Goal: Communication & Community: Answer question/provide support

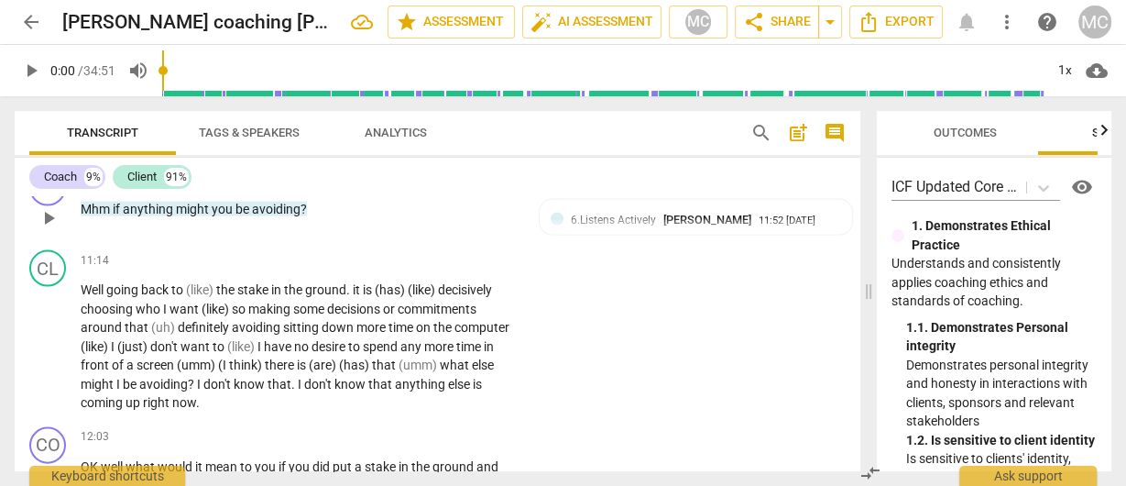
scroll to position [3269, 0]
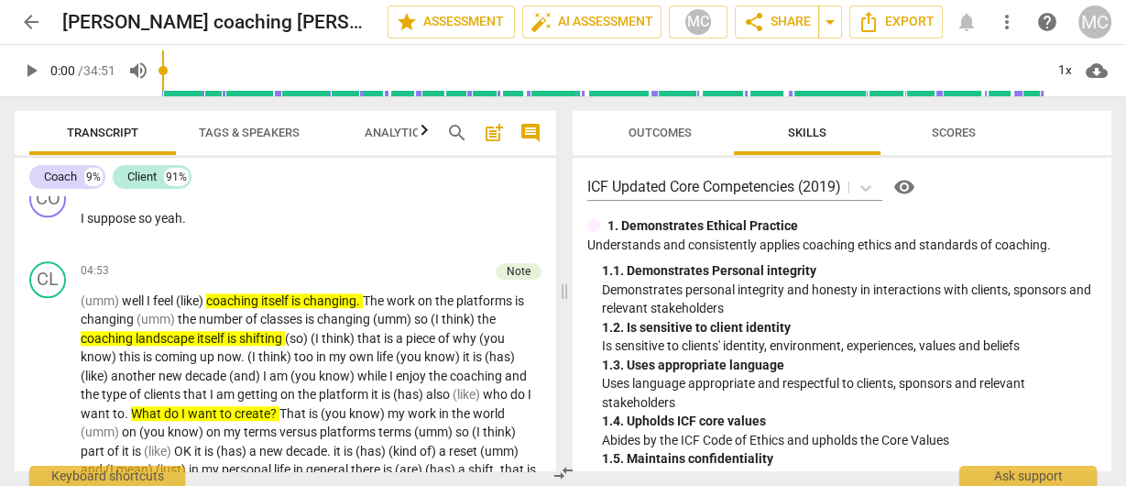
click at [528, 126] on span "comment" at bounding box center [531, 133] width 22 height 22
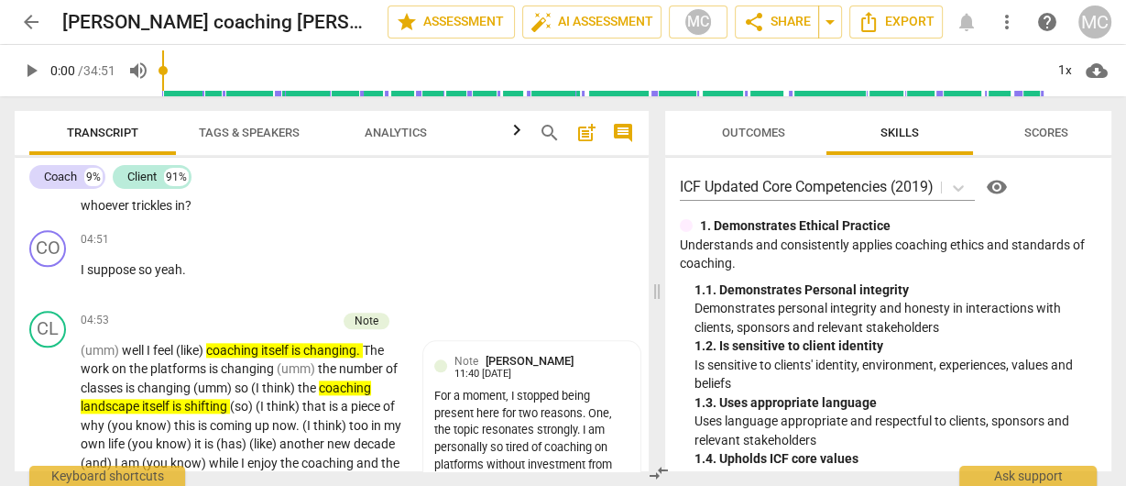
scroll to position [1544, 0]
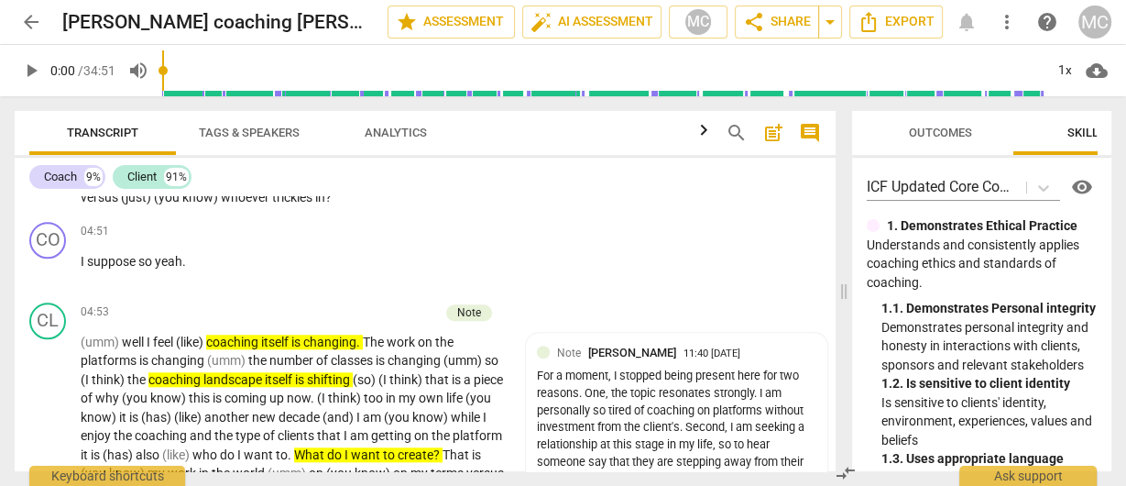
drag, startPoint x: 656, startPoint y: 291, endPoint x: 841, endPoint y: 280, distance: 185.4
click at [850, 302] on span at bounding box center [844, 290] width 11 height 389
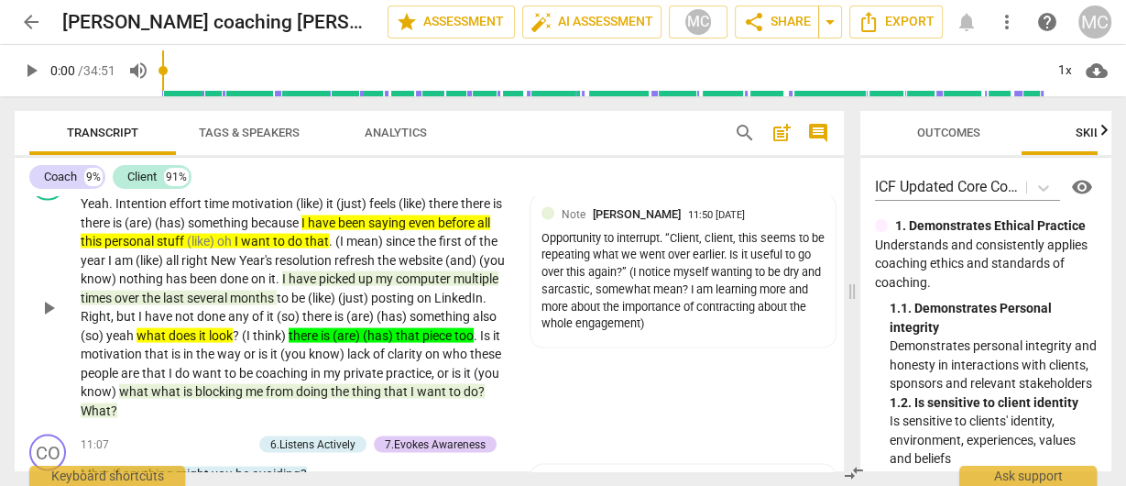
scroll to position [3157, 0]
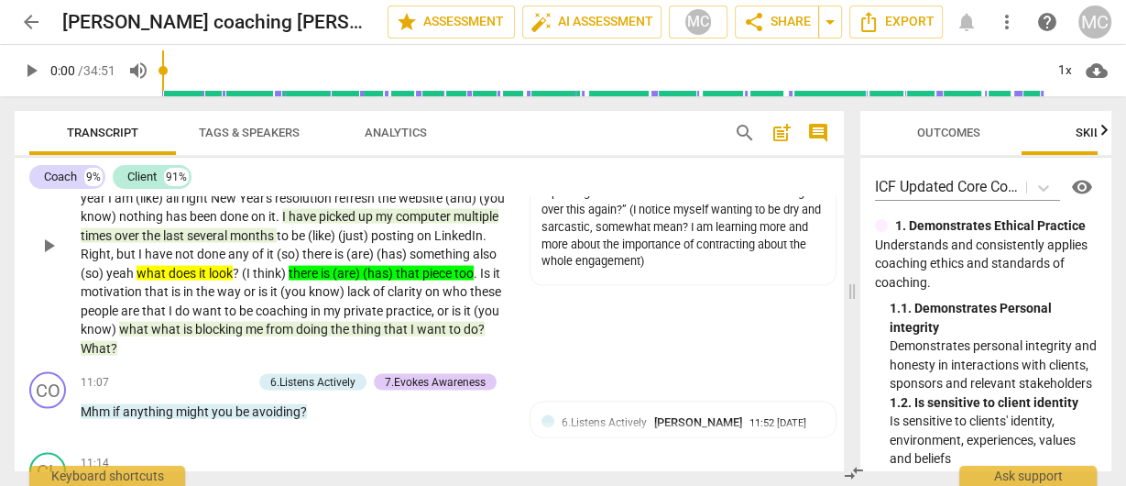
click at [246, 329] on span "blocking" at bounding box center [220, 329] width 50 height 15
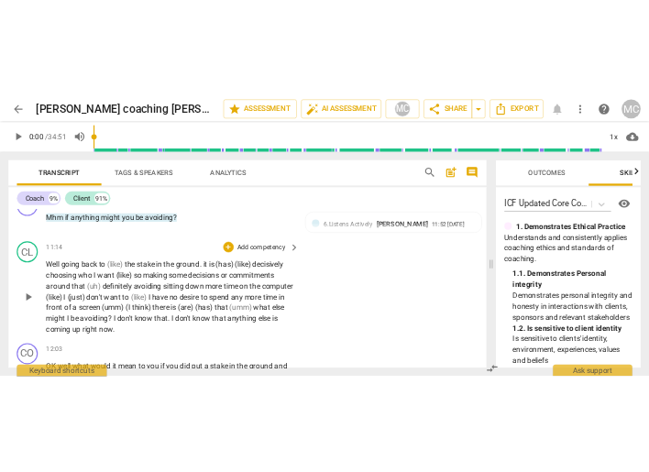
scroll to position [3377, 0]
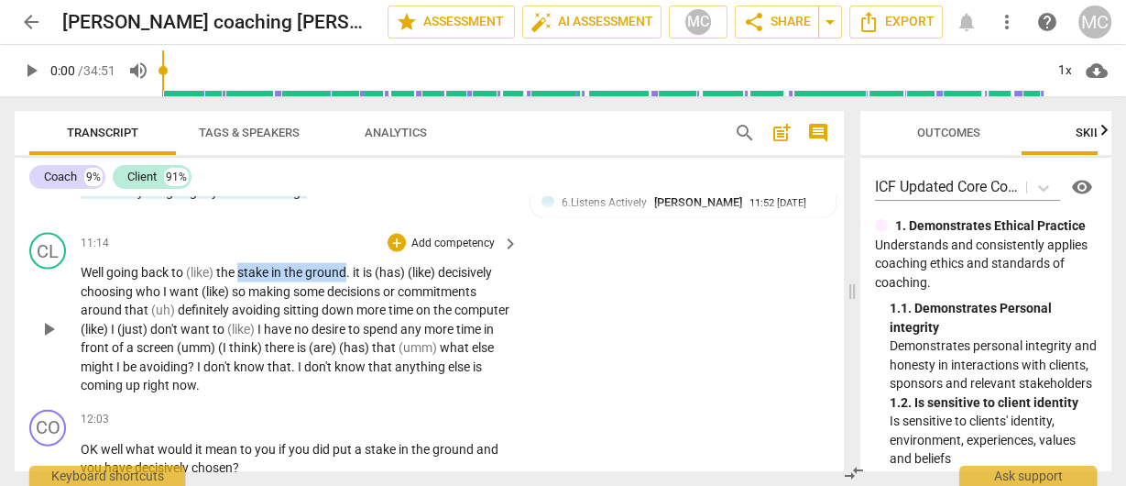
drag, startPoint x: 242, startPoint y: 269, endPoint x: 348, endPoint y: 261, distance: 106.6
click at [348, 263] on p "Well going back to (like) the stake in the ground . it is (has) (like) decisive…" at bounding box center [295, 329] width 429 height 132
click at [408, 244] on span "keyboard_arrow_down" at bounding box center [411, 247] width 22 height 22
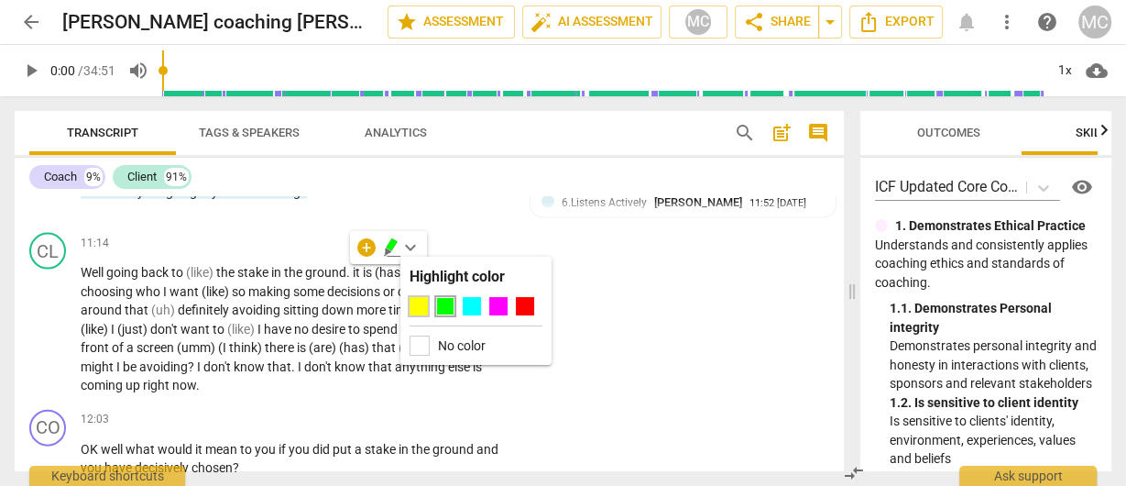
click at [418, 305] on div at bounding box center [419, 306] width 18 height 18
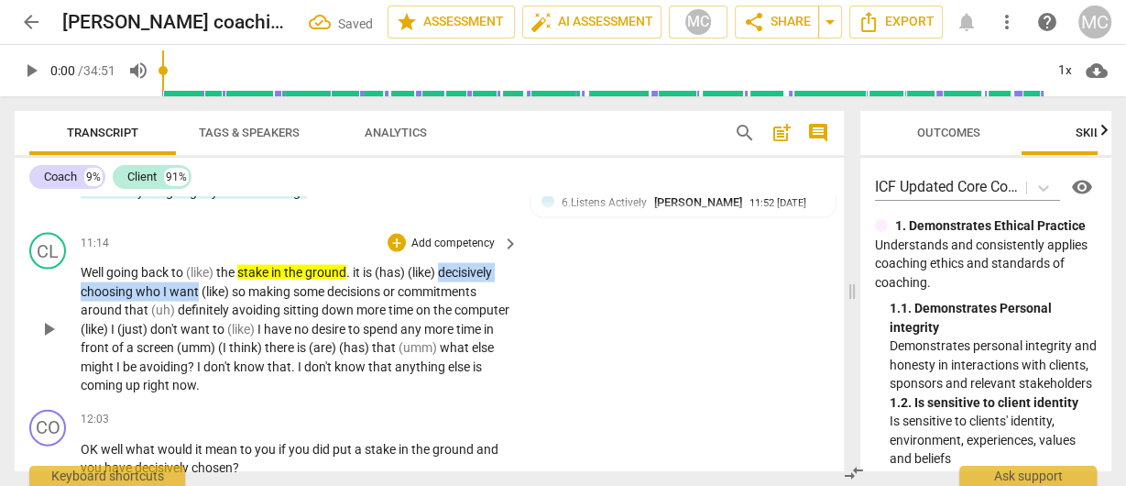
drag, startPoint x: 444, startPoint y: 268, endPoint x: 198, endPoint y: 290, distance: 246.6
click at [198, 290] on p "Well going back to (like) the stake in the ground . it is (has) (like) decisive…" at bounding box center [295, 329] width 429 height 132
click at [238, 260] on icon "button" at bounding box center [243, 266] width 18 height 22
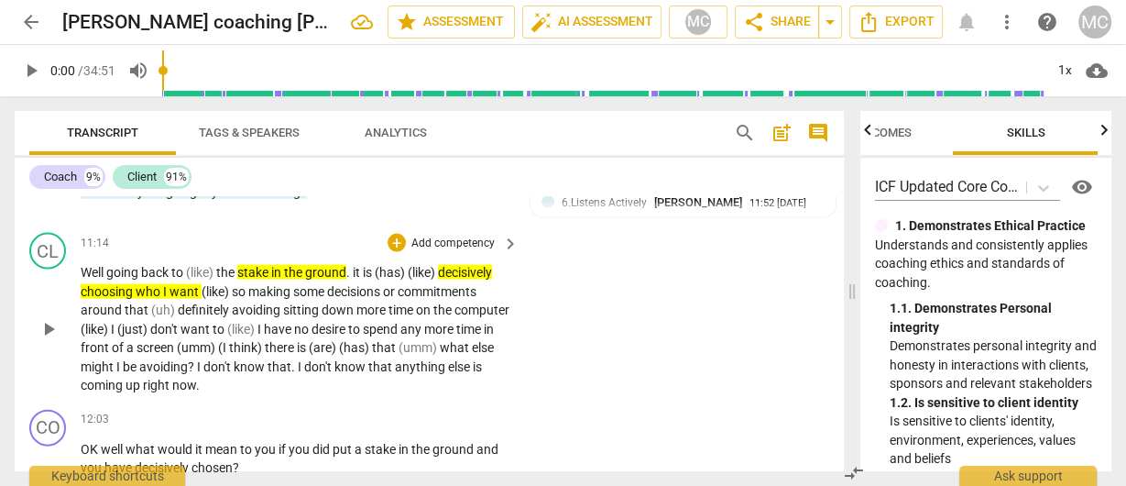
scroll to position [0, 71]
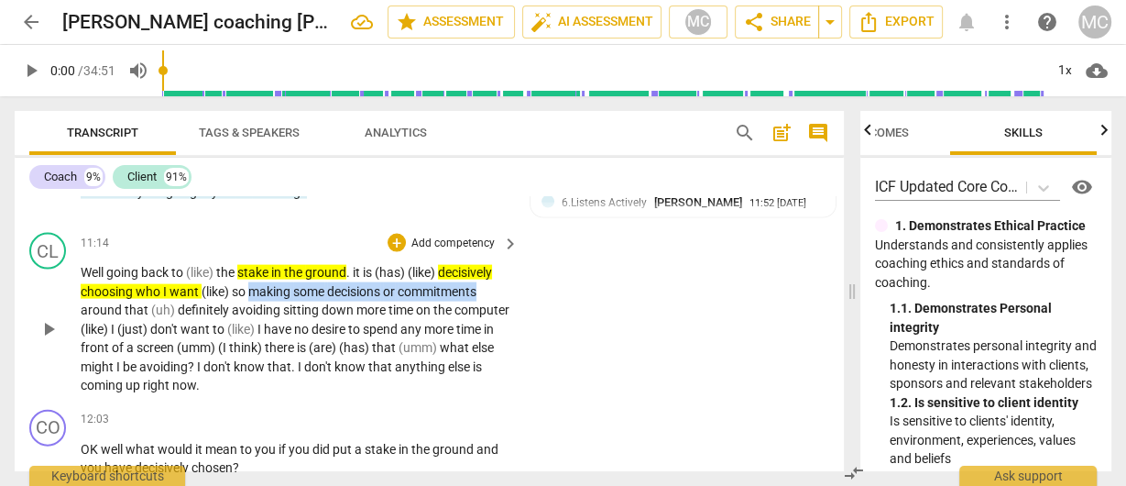
drag, startPoint x: 253, startPoint y: 290, endPoint x: 484, endPoint y: 281, distance: 231.1
click at [484, 281] on p "Well going back to (like) the stake in the ground . it is (has) (like) decisive…" at bounding box center [295, 329] width 429 height 132
click at [525, 261] on icon "button" at bounding box center [524, 263] width 11 height 13
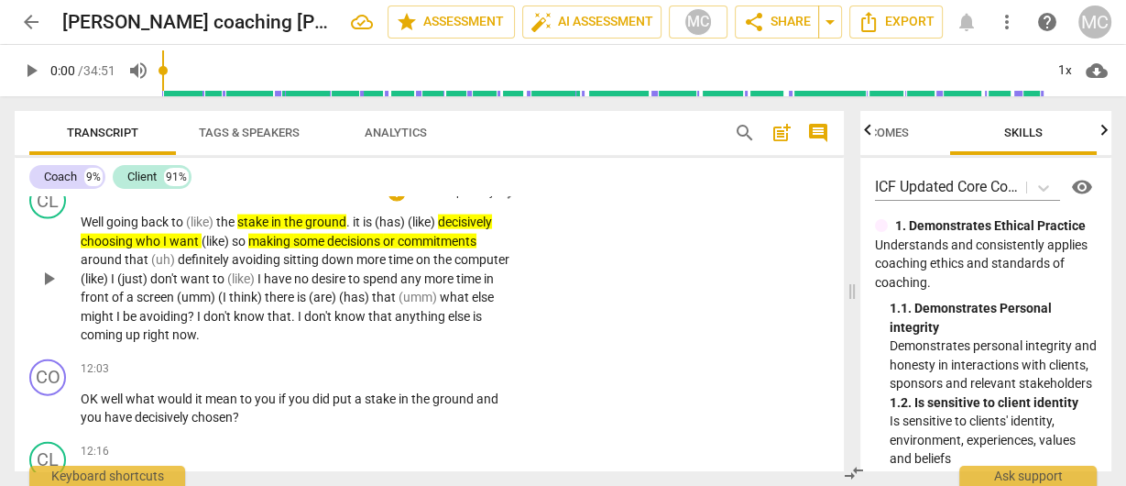
scroll to position [3450, 0]
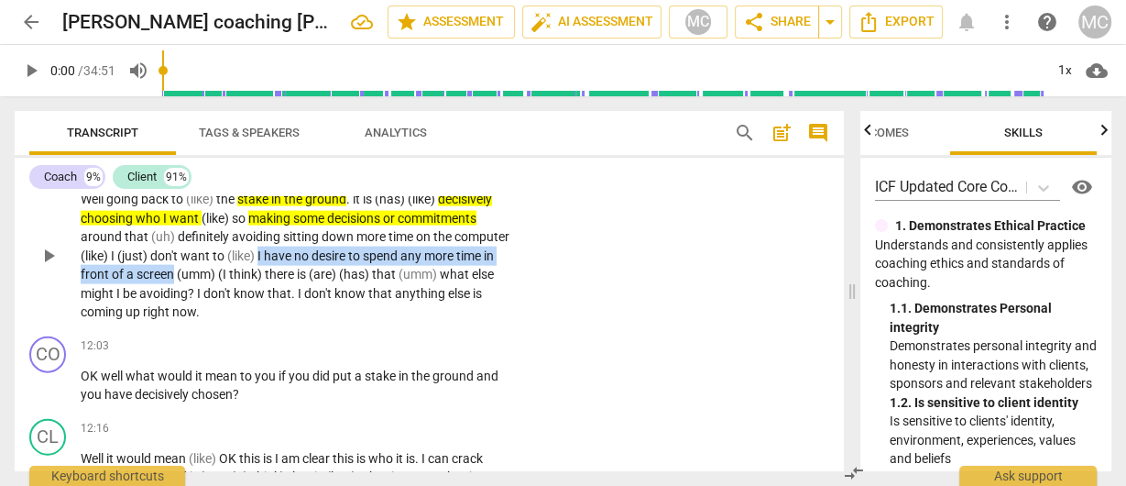
drag, startPoint x: 247, startPoint y: 275, endPoint x: 318, endPoint y: 251, distance: 74.5
click at [318, 251] on p "Well going back to (like) the stake in the ground . it is (has) (like) decisive…" at bounding box center [295, 256] width 429 height 132
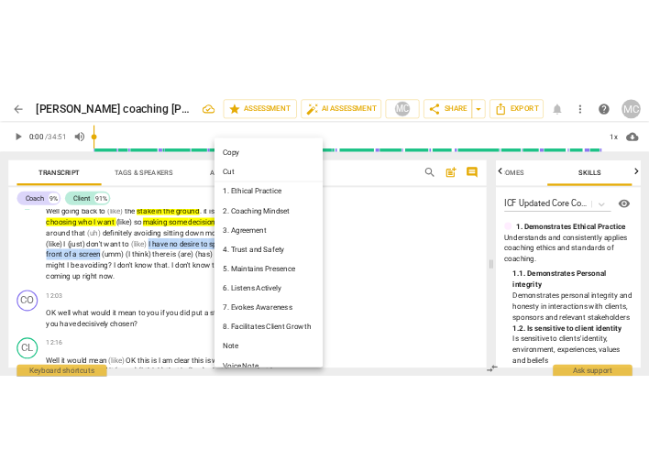
scroll to position [19, 0]
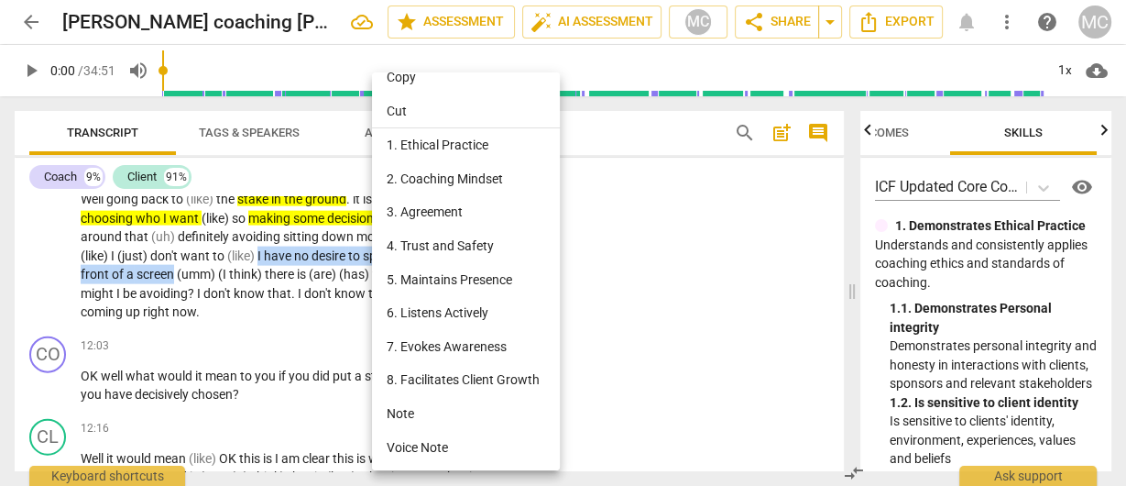
click at [422, 415] on li "Note" at bounding box center [468, 414] width 193 height 34
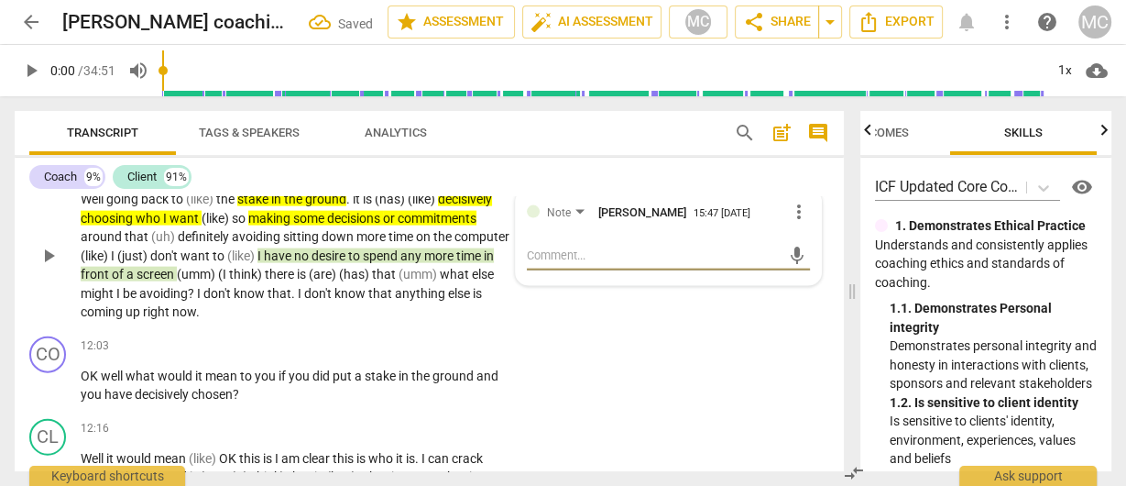
type textarea "T"
type textarea "Th"
type textarea "Thi"
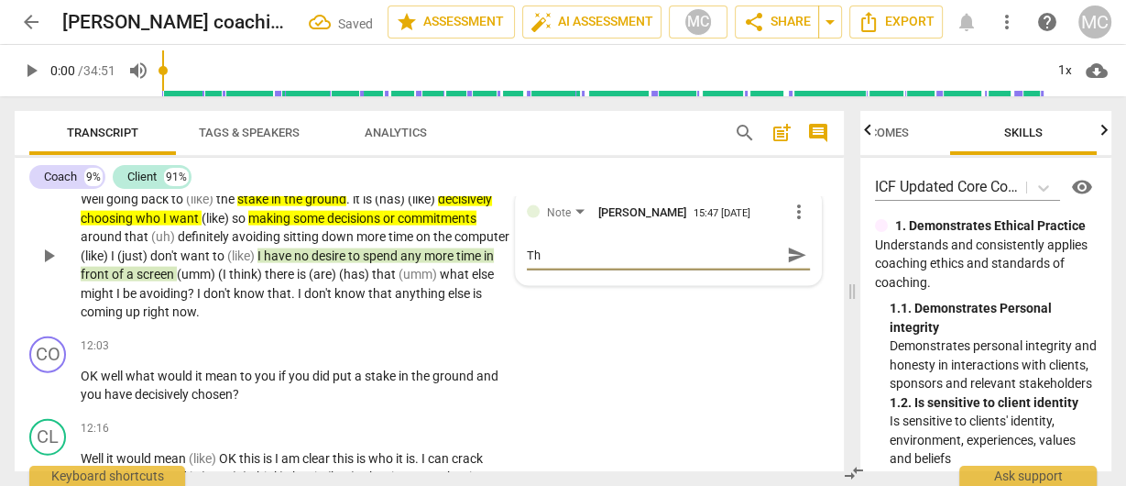
type textarea "Thi"
type textarea "Thid"
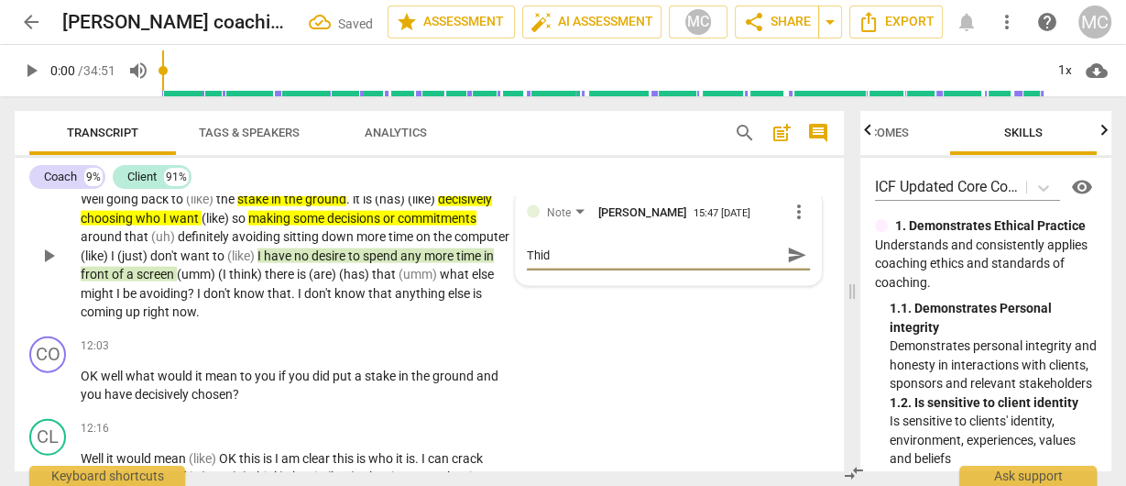
type textarea "Thid"
type textarea "Thi"
type textarea "Thir"
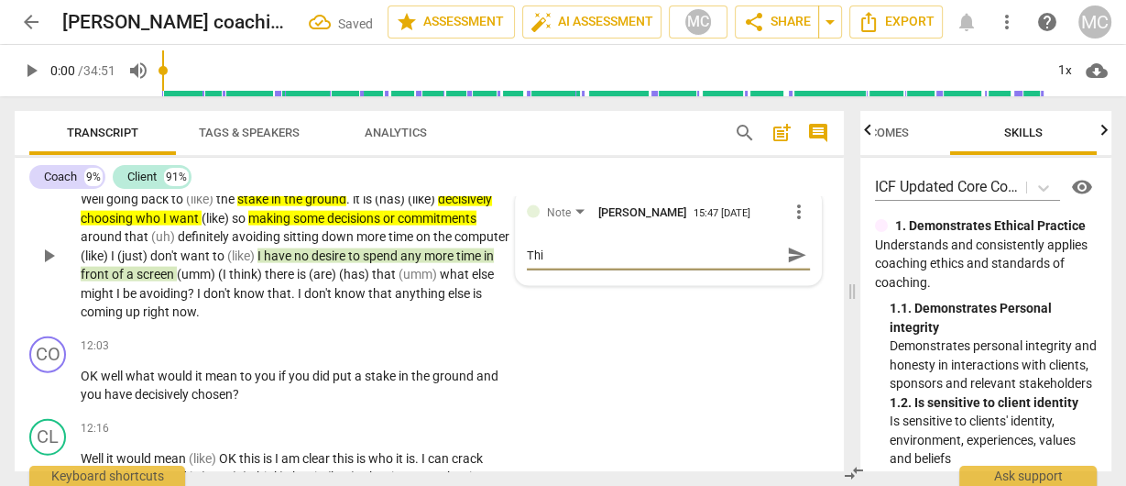
type textarea "Thir"
type textarea "Third"
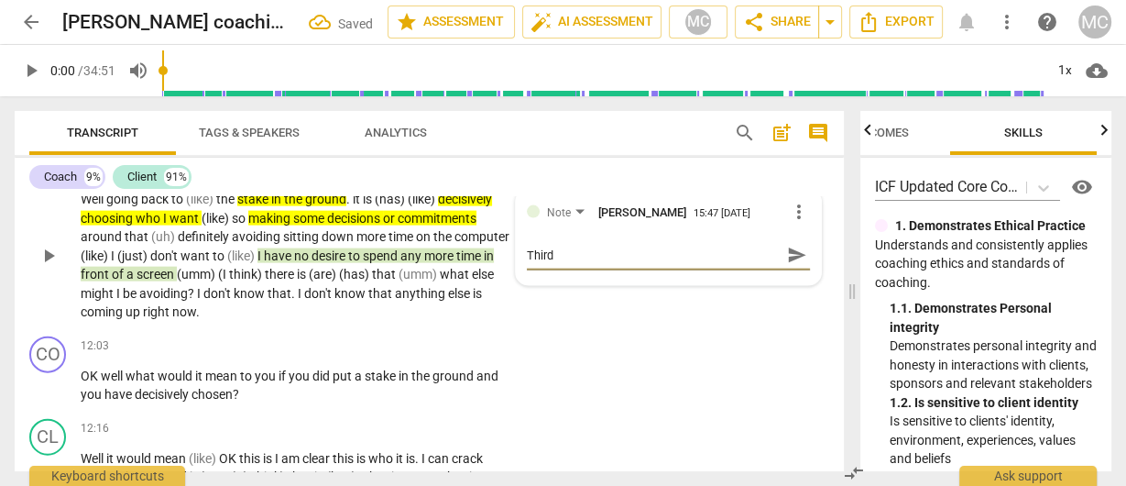
type textarea "Third t"
type textarea "Third ti"
type textarea "Third [PERSON_NAME]"
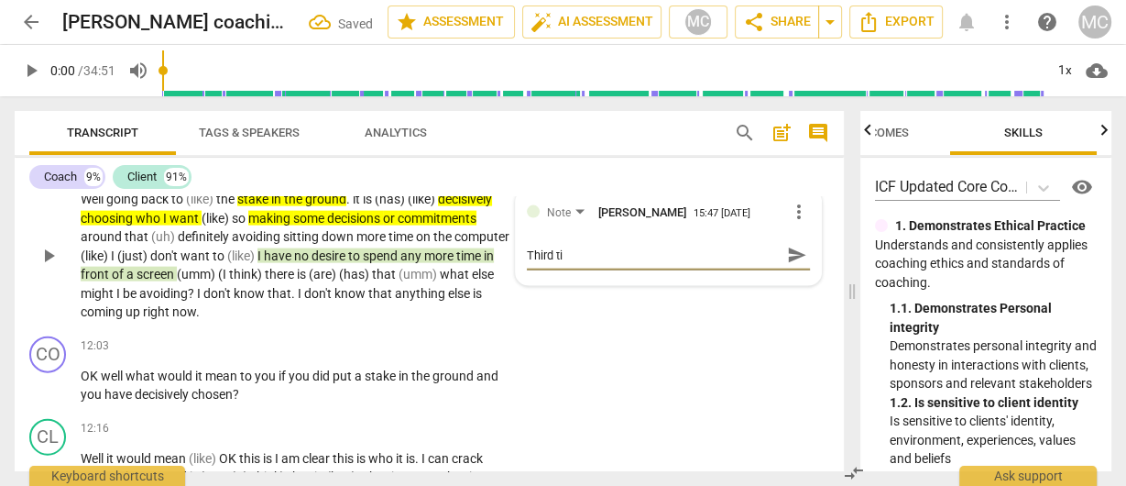
type textarea "Third [PERSON_NAME]"
type textarea "Third time"
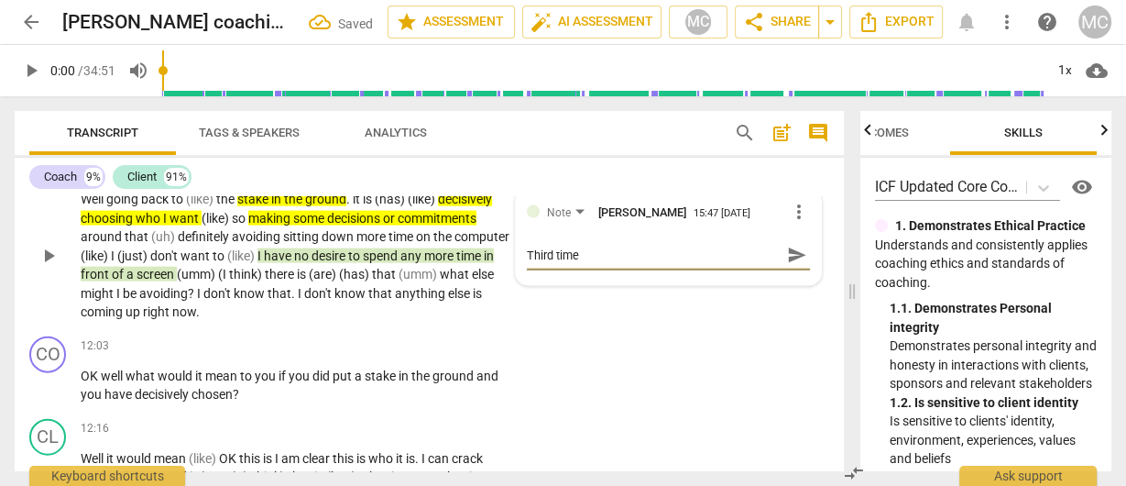
type textarea "Third time t"
type textarea "Third time th"
type textarea "Third time tha"
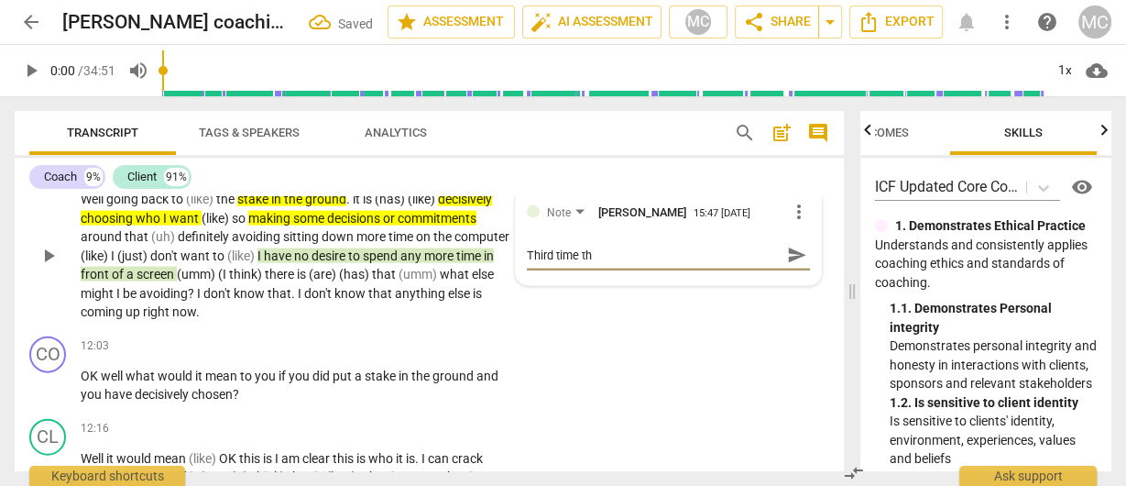
type textarea "Third time tha"
type textarea "Third time that"
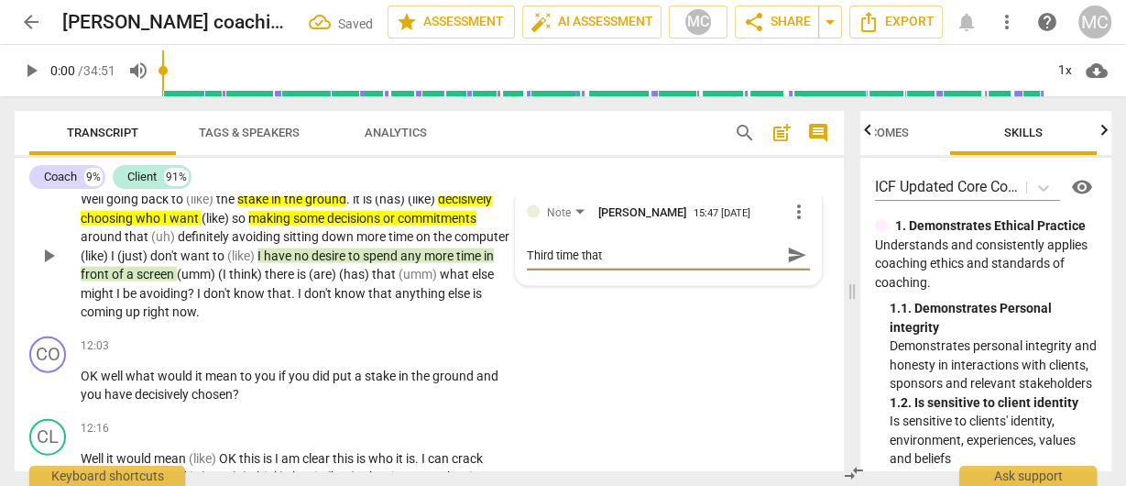
type textarea "Third time that s"
type textarea "Third time that sh"
type textarea "Third time that she"
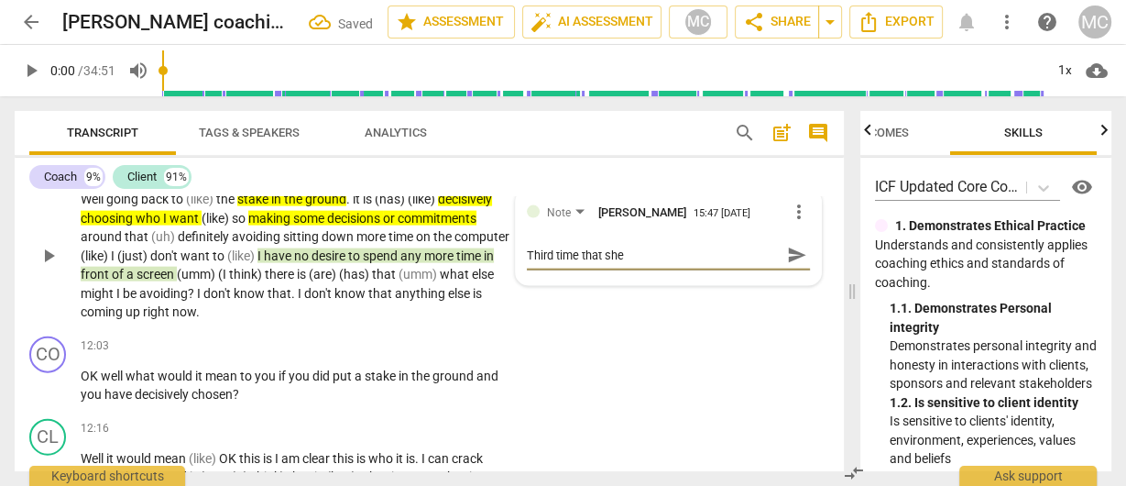
type textarea "Third time that she"
type textarea "Third time that she h"
type textarea "Third time that she ha"
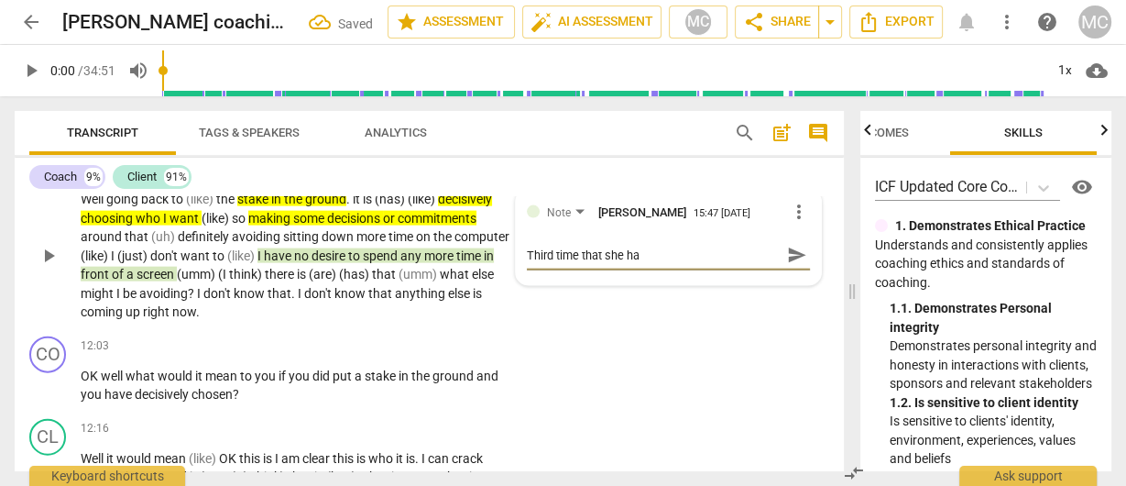
type textarea "Third time that she has"
type textarea "Third time that she has b"
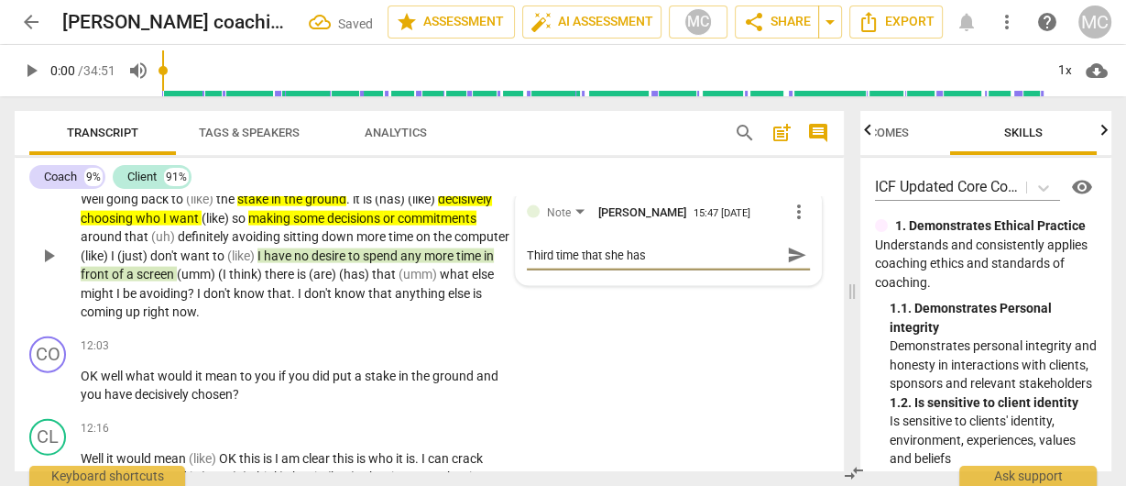
type textarea "Third time that she has b"
type textarea "Third time that she has br"
type textarea "Third time that she has bro"
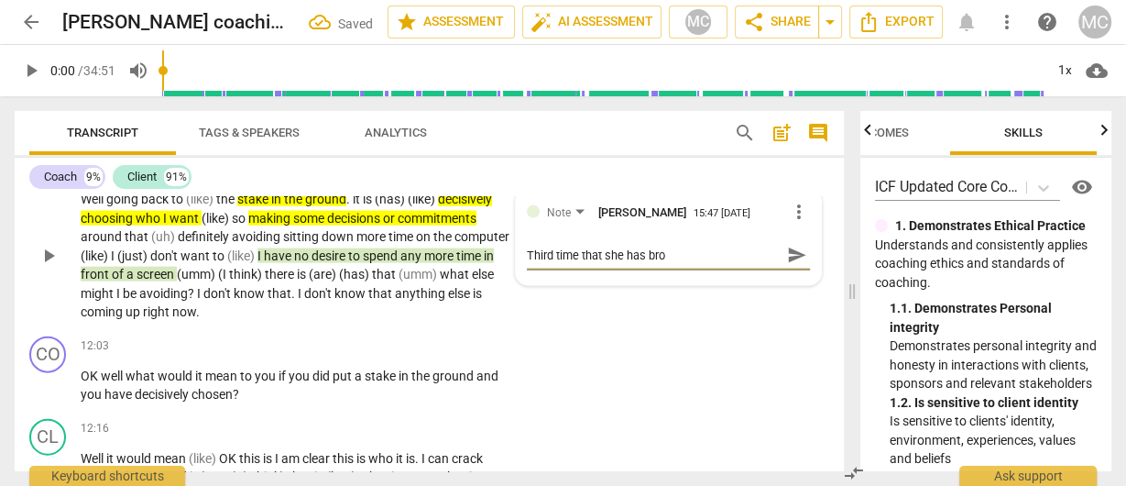
type textarea "Third time that she has brou"
type textarea "Third time that she has broug"
type textarea "Third time that she has [PERSON_NAME]"
type textarea "Third time that she has brought"
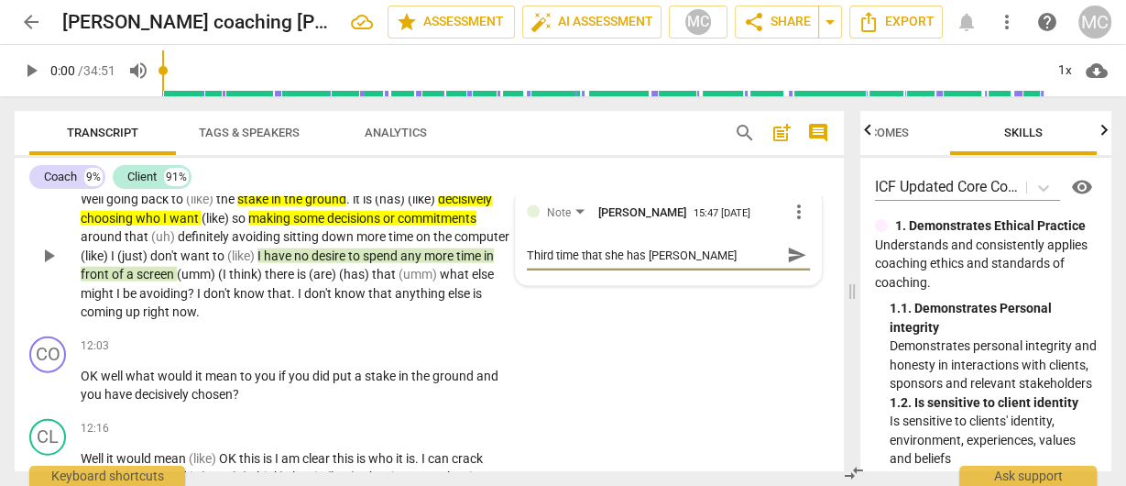
type textarea "Third time that she has brought"
type textarea "Third time that she has brought t"
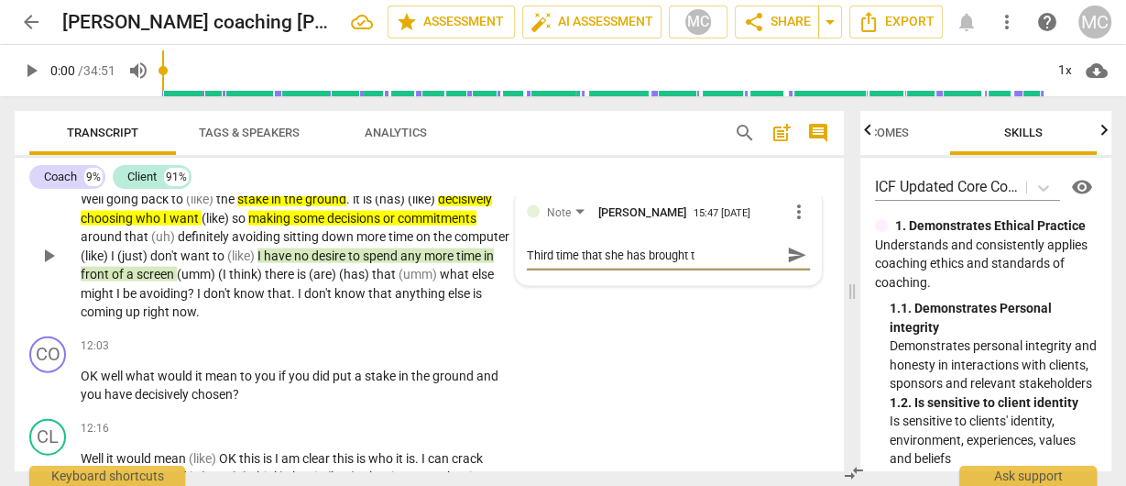
type textarea "Third time that she has brought th"
type textarea "Third time that she has brought thi"
type textarea "Third time that she has brought this"
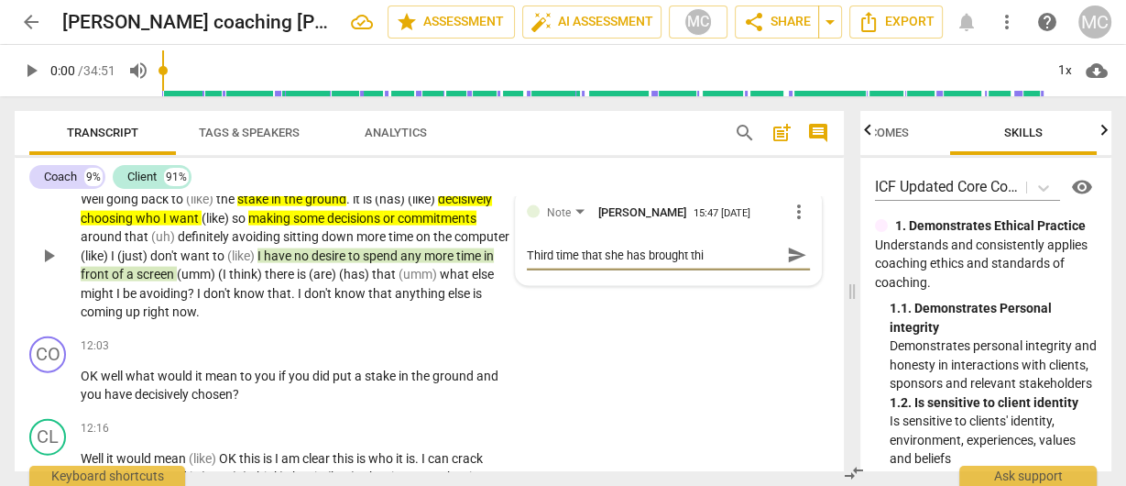
type textarea "Third time that she has brought this"
type textarea "Third time that she has brought this u"
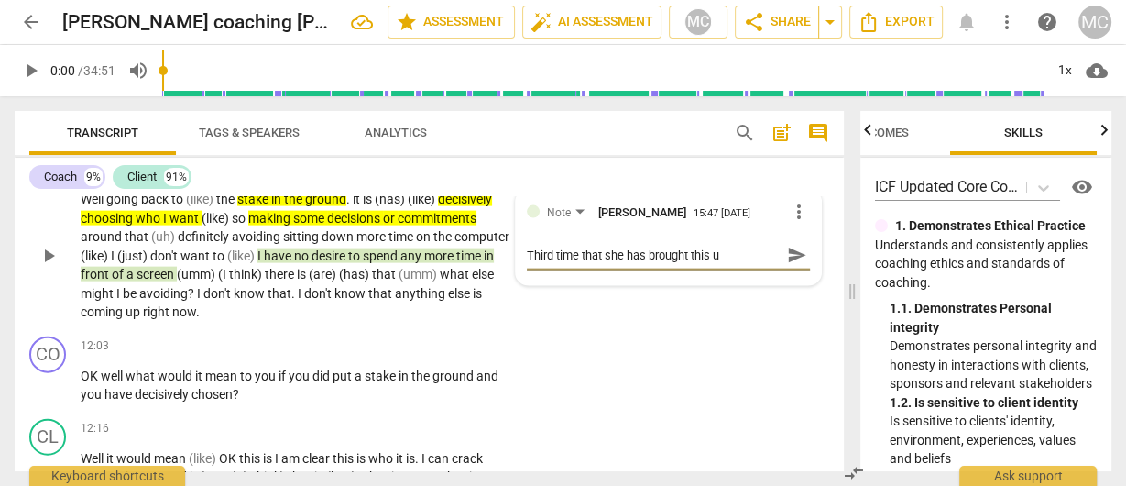
type textarea "Third time that she has brought this up"
type textarea "Third time that she has brought this up."
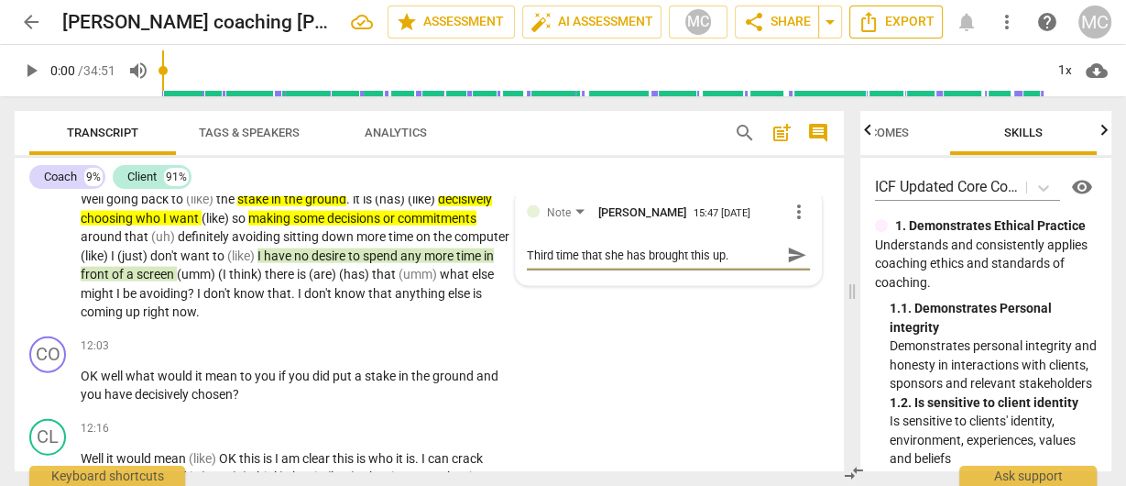
type textarea "Third time that she has brought this up."
click at [793, 258] on span "send" at bounding box center [797, 256] width 20 height 20
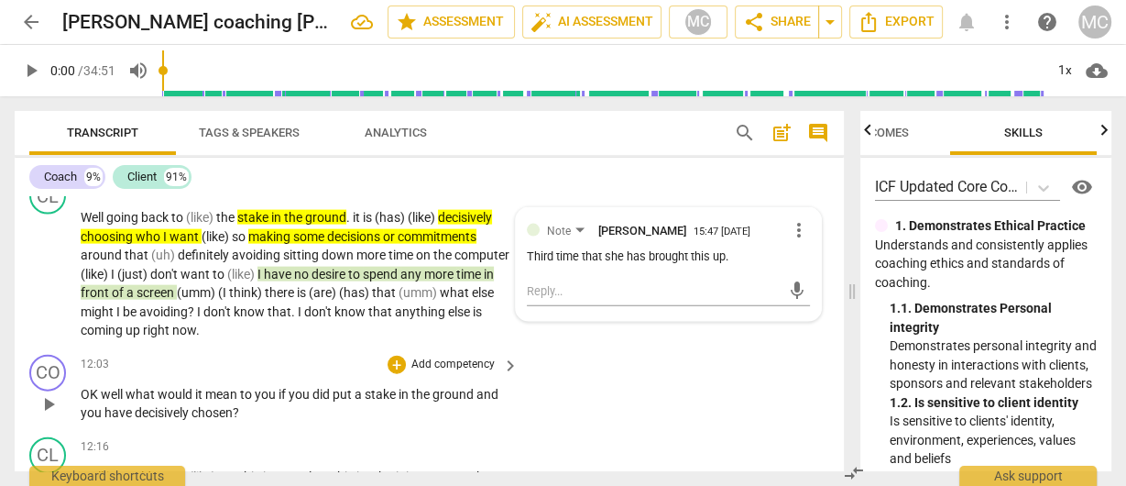
scroll to position [3450, 0]
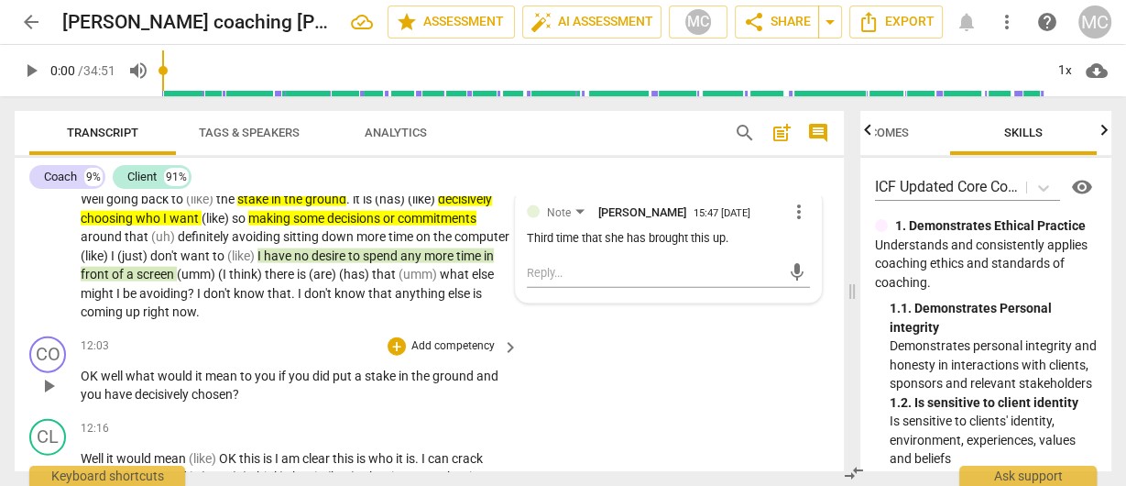
click at [447, 345] on p "Add competency" at bounding box center [453, 346] width 87 height 16
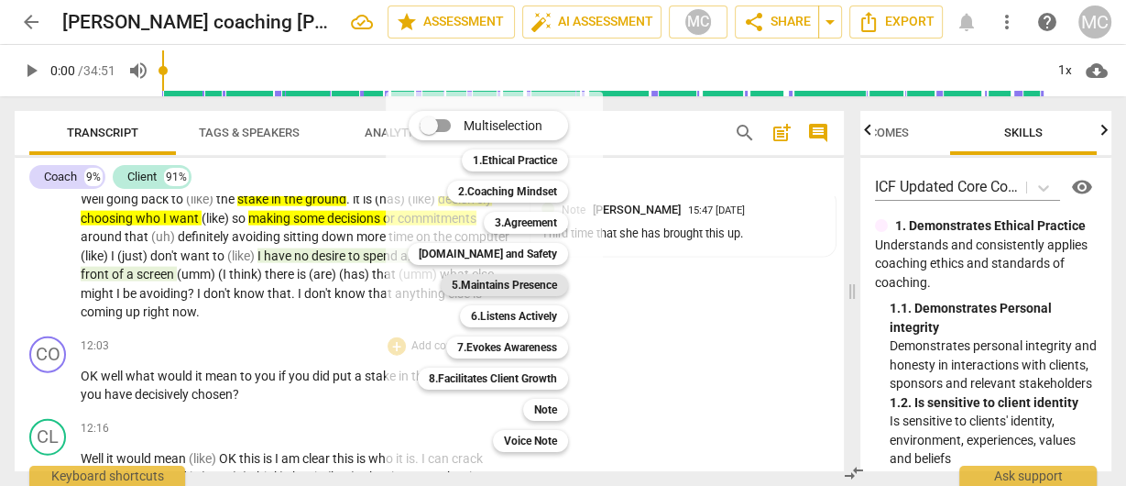
click at [508, 290] on b "5.Maintains Presence" at bounding box center [504, 285] width 105 height 22
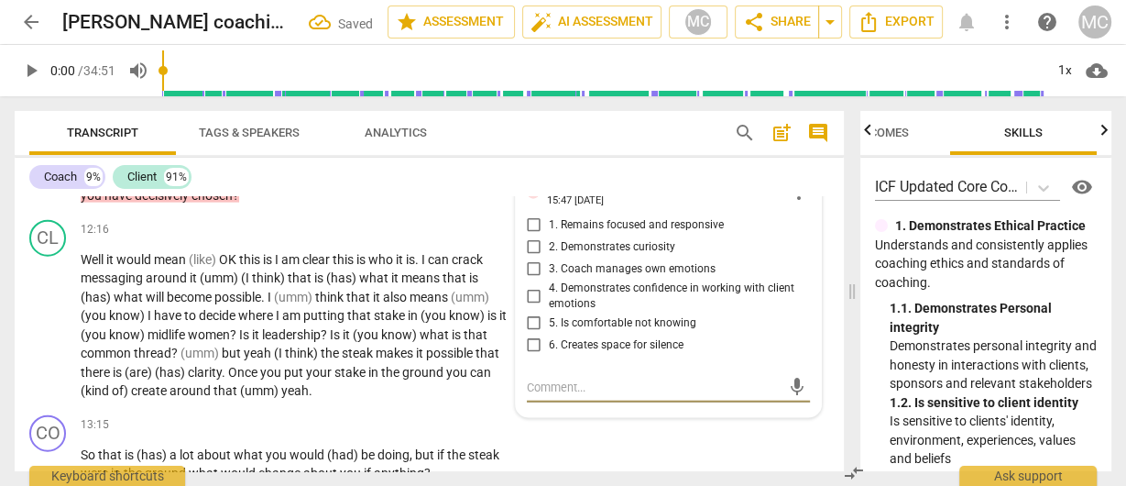
scroll to position [3626, 0]
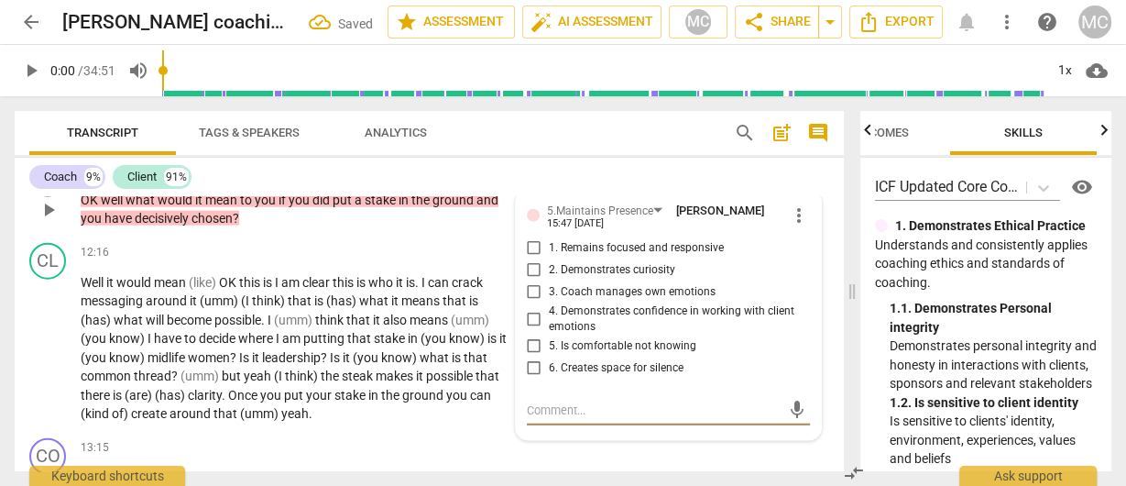
click at [592, 247] on span "1. Remains focused and responsive" at bounding box center [636, 248] width 175 height 16
click at [549, 247] on input "1. Remains focused and responsive" at bounding box center [534, 248] width 29 height 22
checkbox input "true"
drag, startPoint x: 595, startPoint y: 405, endPoint x: 581, endPoint y: 384, distance: 25.2
click at [594, 405] on textarea at bounding box center [654, 409] width 254 height 17
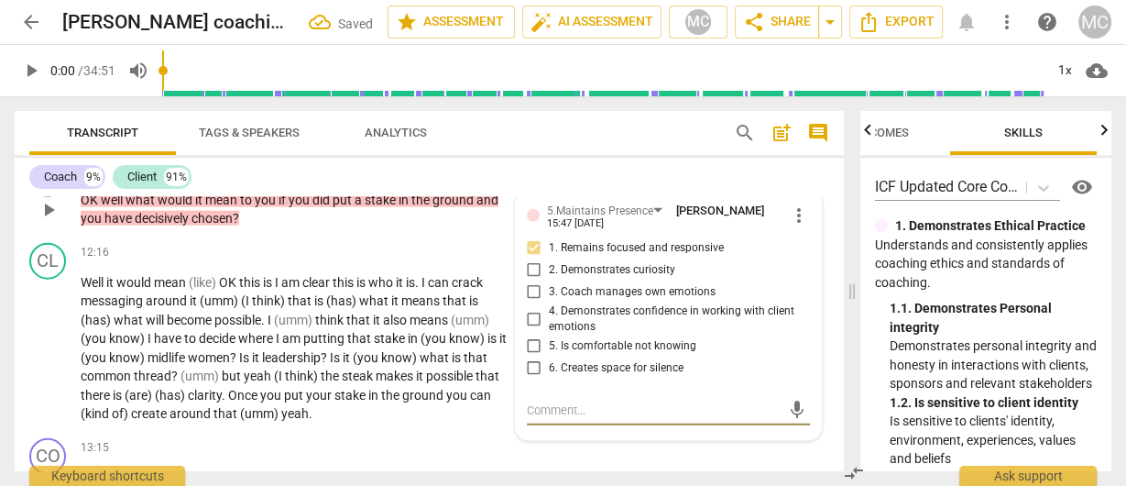
type textarea "T"
type textarea "Th"
type textarea "Thi"
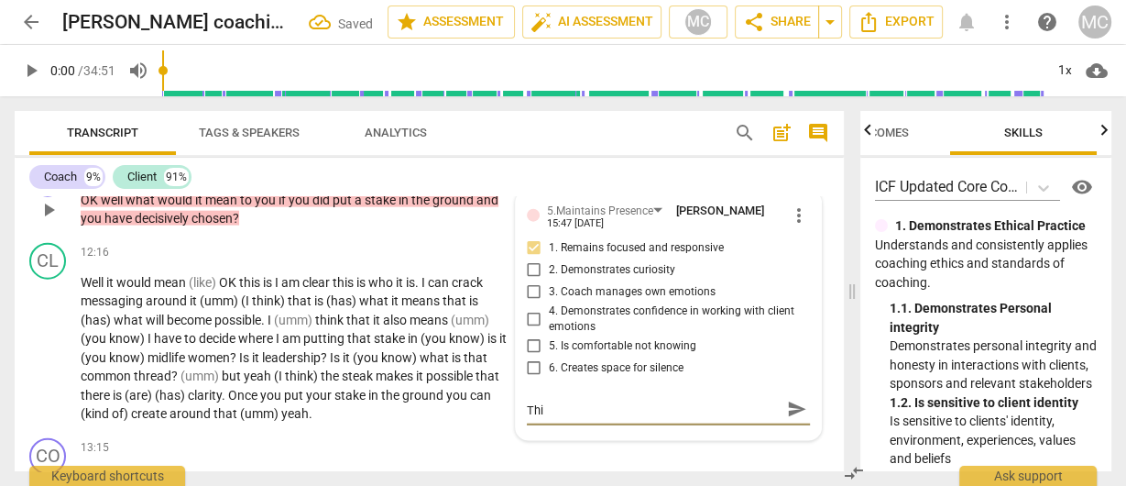
type textarea "This"
type textarea "This s"
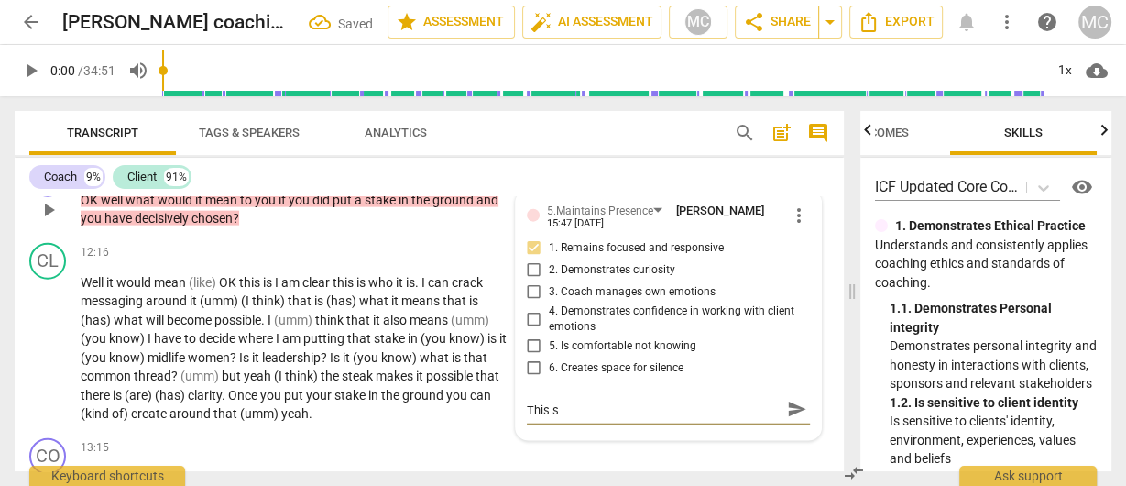
type textarea "This se"
type textarea "This seems"
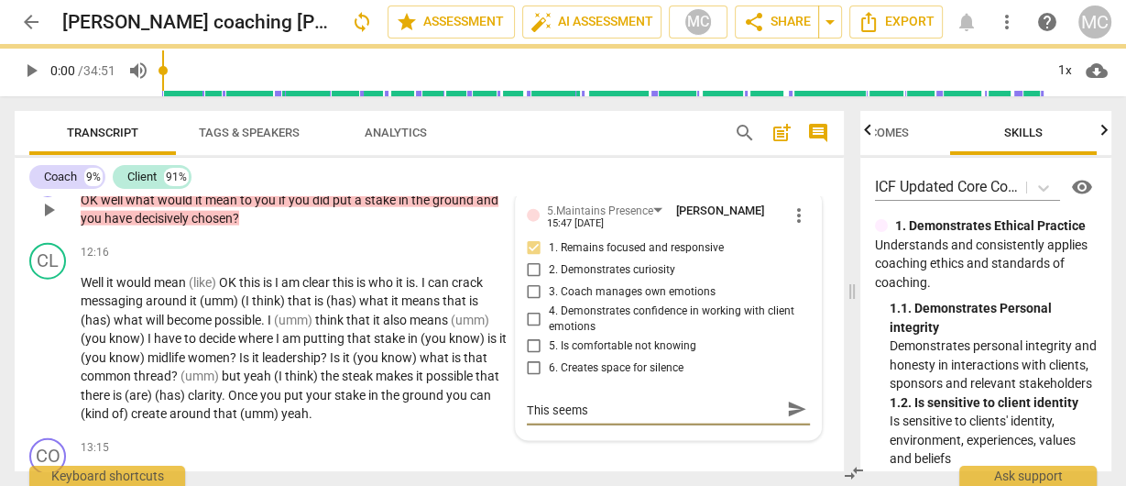
type textarea "This seems"
type textarea "This seems l"
type textarea "This seems like"
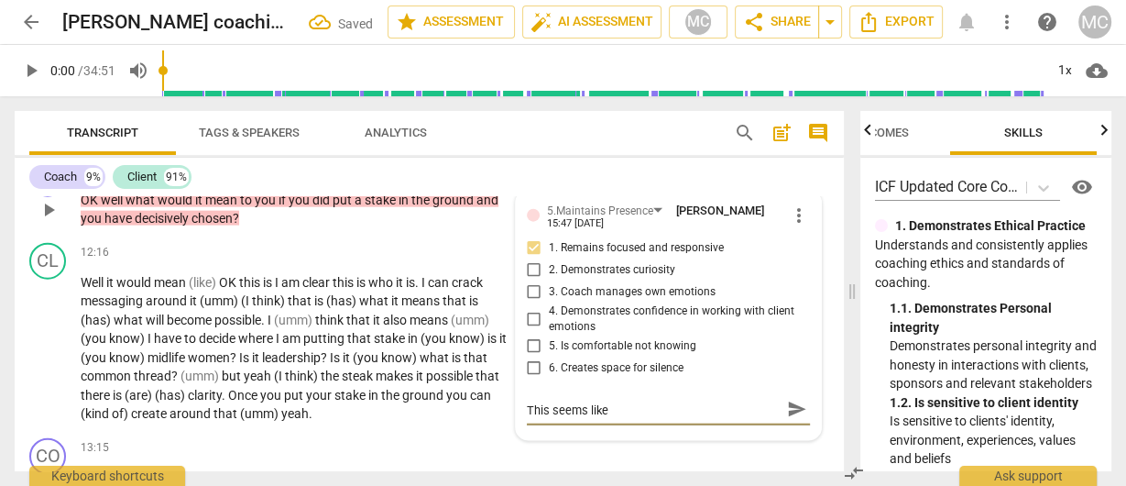
type textarea "This seems like a"
type textarea "This seems like an"
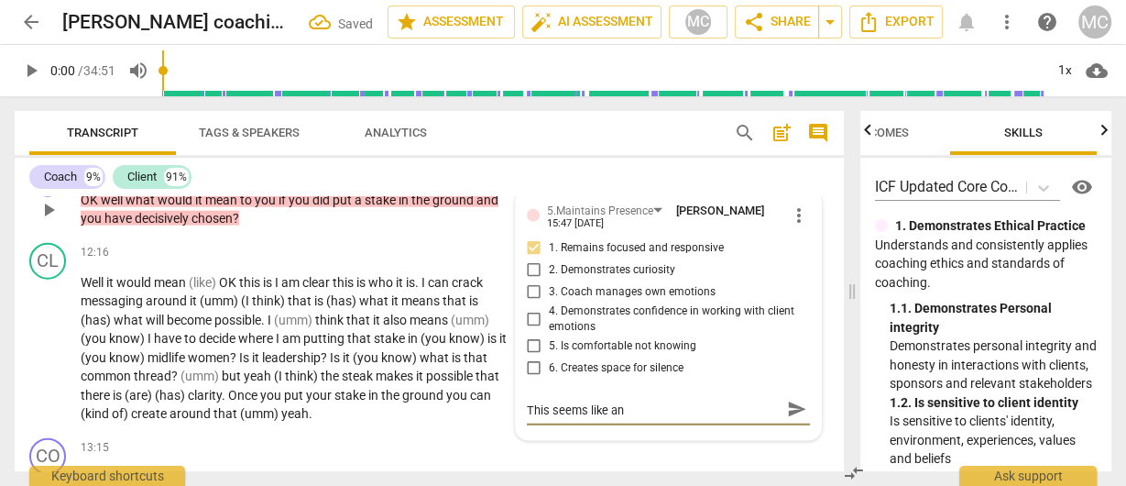
type textarea "This seems like an"
type textarea "This seems like an o"
type textarea "This seems like an ob"
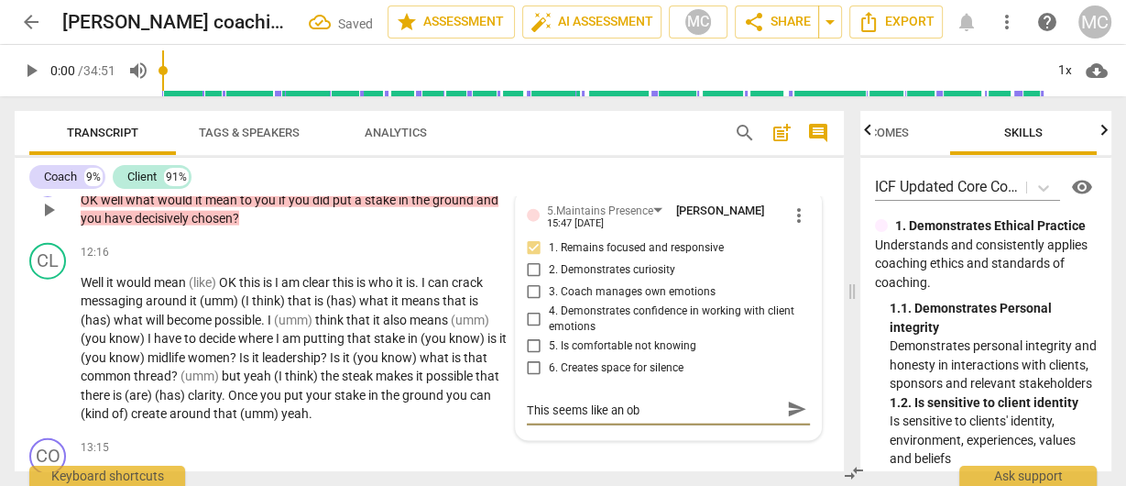
type textarea "This seems like an obv"
type textarea "This seems like an obvi"
type textarea "This seems like an obvio"
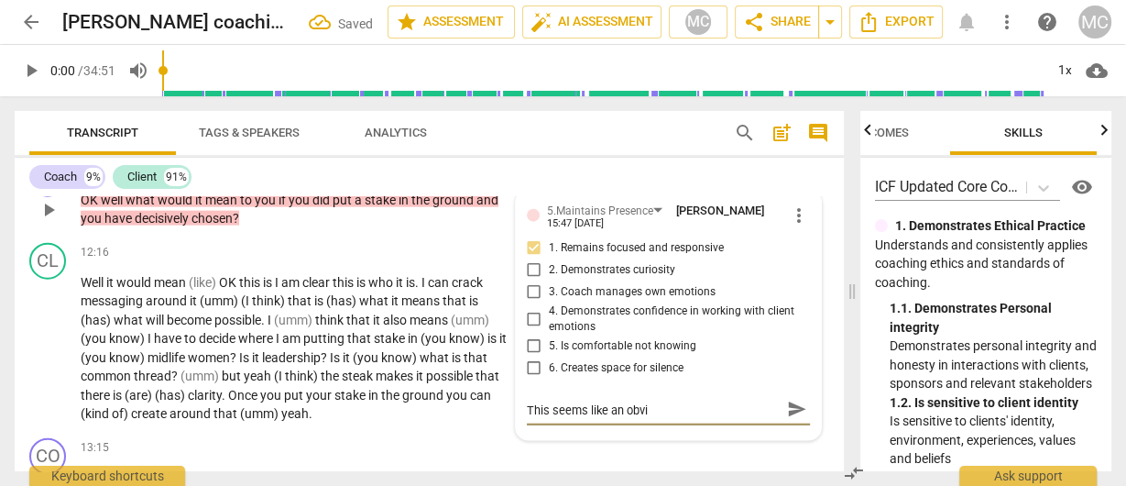
type textarea "This seems like an obvio"
type textarea "This seems like an obviou"
type textarea "This seems like an obvious"
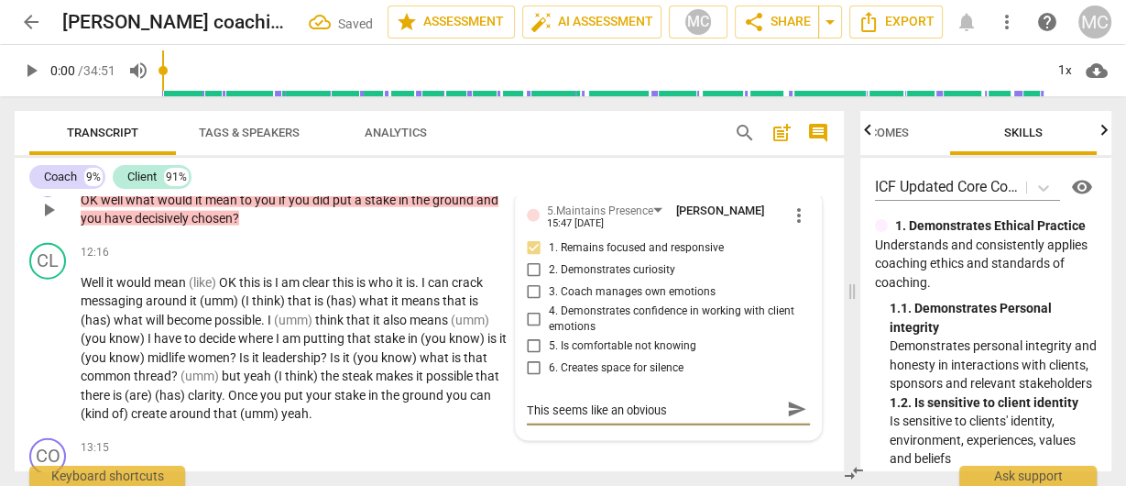
type textarea "This seems like an obvious"
type textarea "This seems like an obvious m"
type textarea "This seems like an obvious mo"
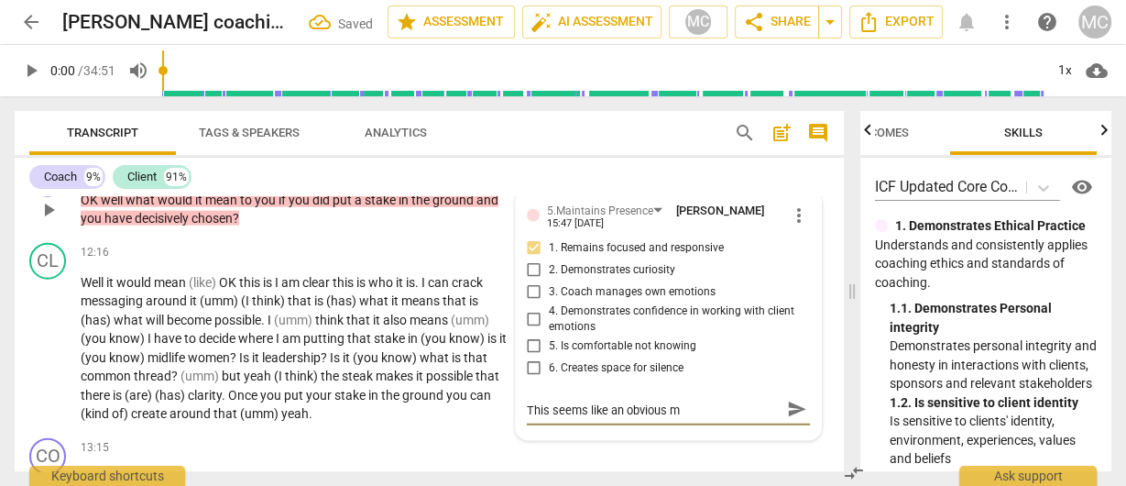
type textarea "This seems like an obvious mo"
type textarea "This seems like an obvious mom"
type textarea "This seems like an obvious mome"
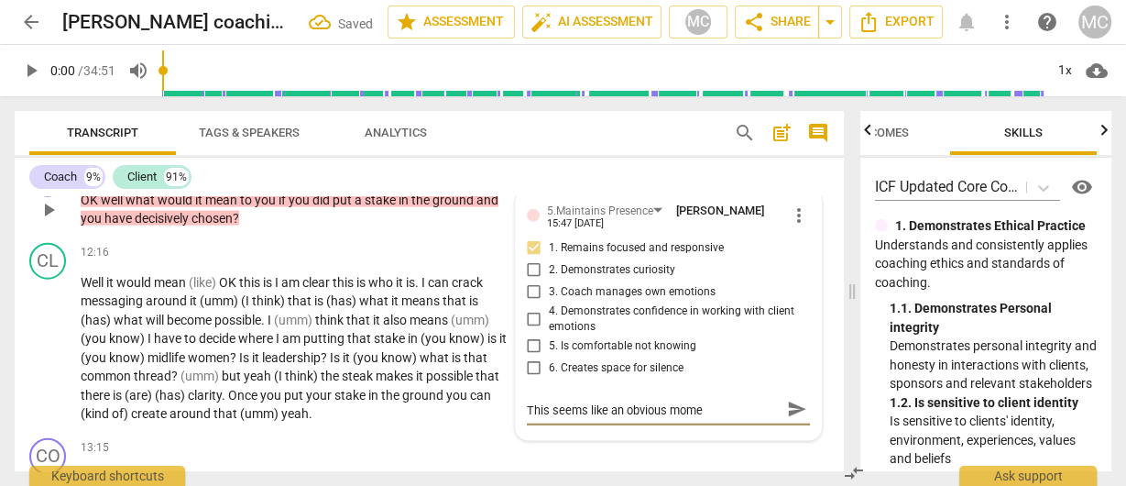
type textarea "This seems like an obvious momen"
type textarea "This seems like an obvious moment"
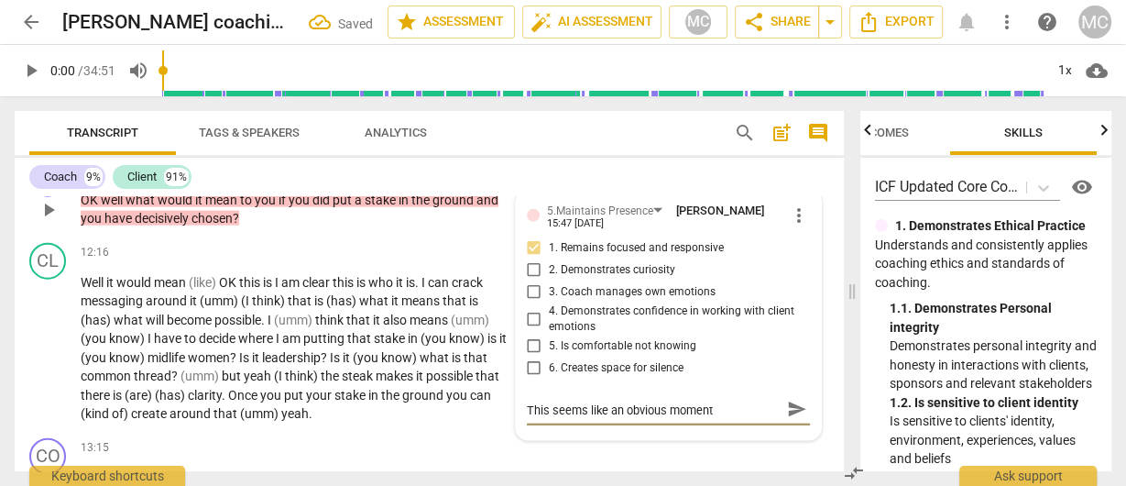
type textarea "This seems like an obvious moment"
type textarea "This seems like an obvious moment t"
type textarea "This seems like an obvious moment to"
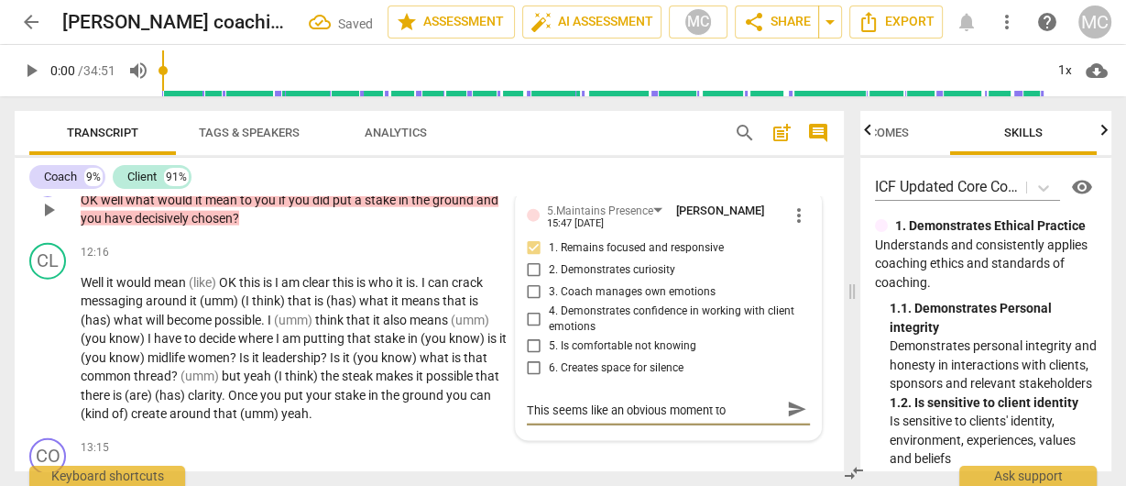
type textarea "This seems like an obvious moment to"
type textarea "This seems like an obvious moment to i"
type textarea "This seems like an obvious moment to in"
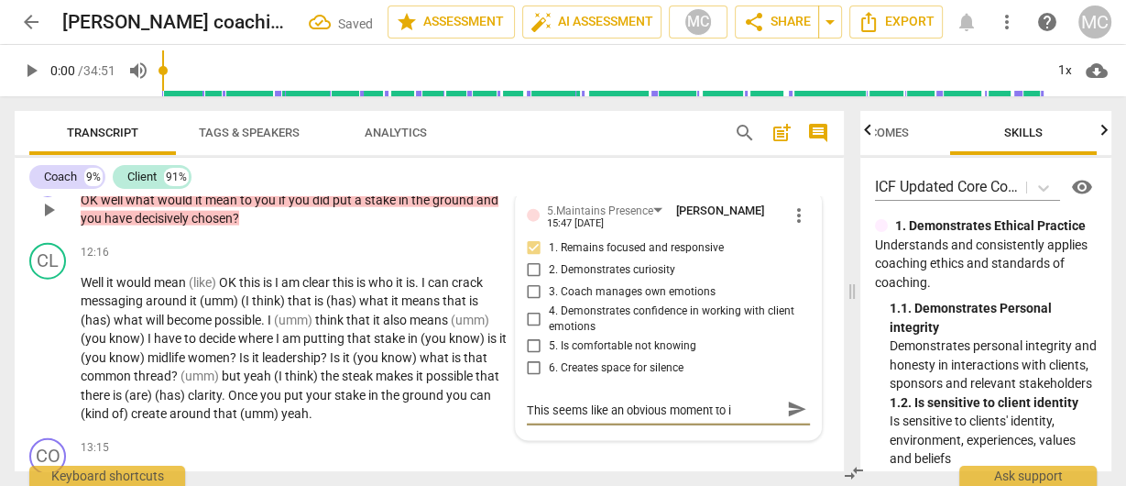
type textarea "This seems like an obvious moment to in"
type textarea "This seems like an obvious moment to inv"
type textarea "This seems like an obvious moment to invi"
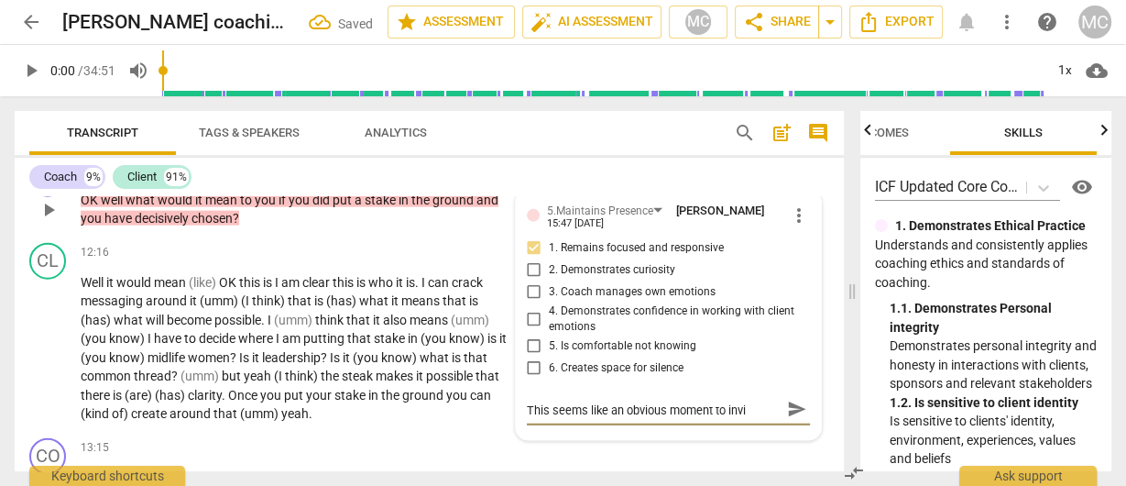
type textarea "This seems like an obvious moment to invit"
type textarea "This seems like an obvious moment to invite"
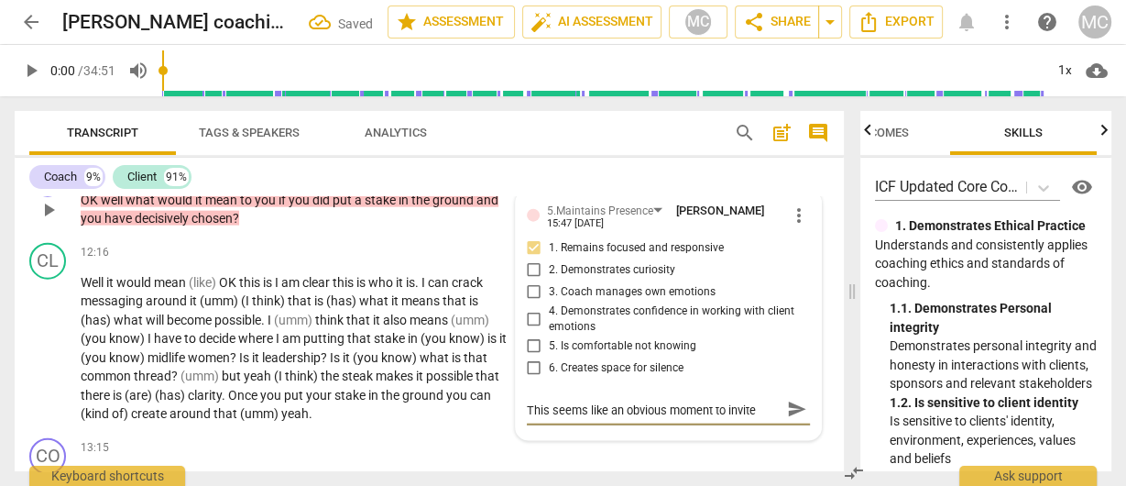
type textarea "This seems like an obvious moment to invite"
type textarea "This seems like an obvious moment to invite t"
type textarea "This seems like an obvious moment to invite [PERSON_NAME]"
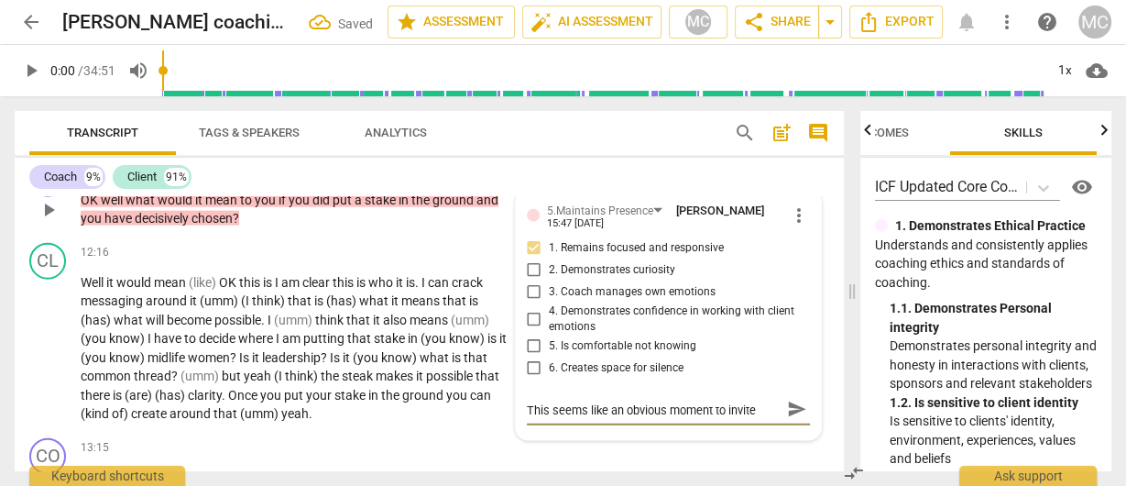
type textarea "This seems like an obvious moment to invite the"
type textarea "This seems like an obvious moment to invite the c"
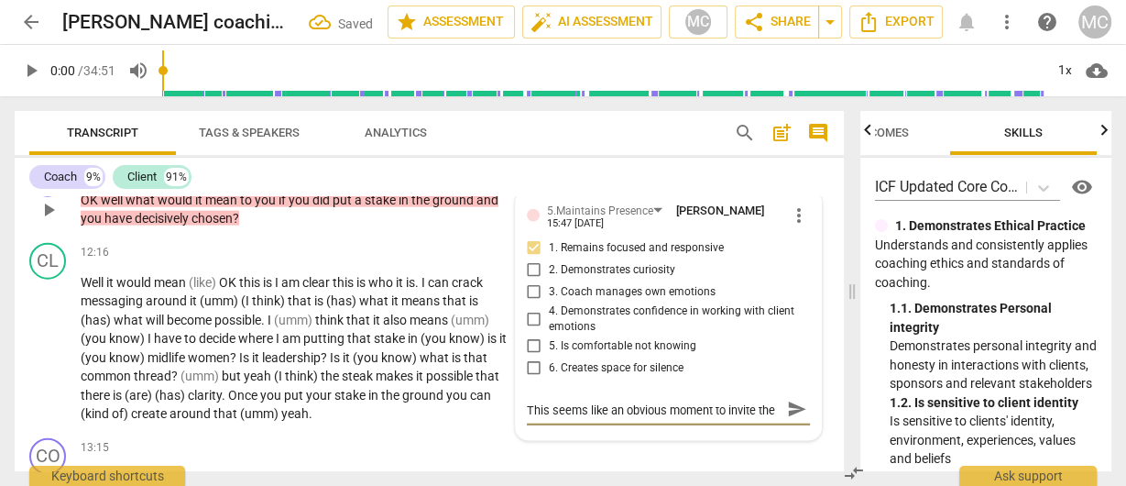
type textarea "This seems like an obvious moment to invite the c"
type textarea "This seems like an obvious moment to invite the cl"
type textarea "This seems like an obvious moment to invite the cli"
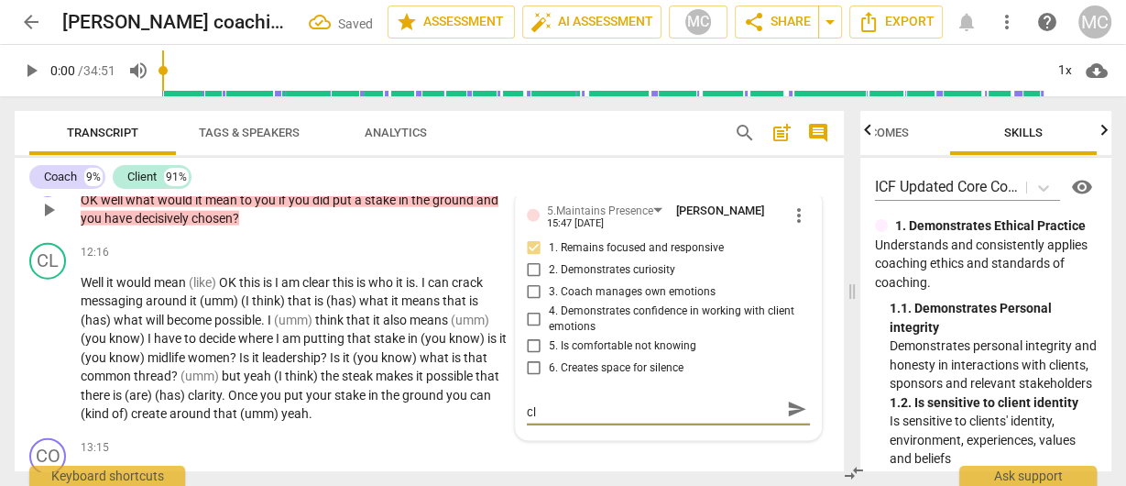
type textarea "This seems like an obvious moment to invite the cli"
type textarea "This seems like an obvious moment to invite the clie"
type textarea "This seems like an obvious moment to invite the clien"
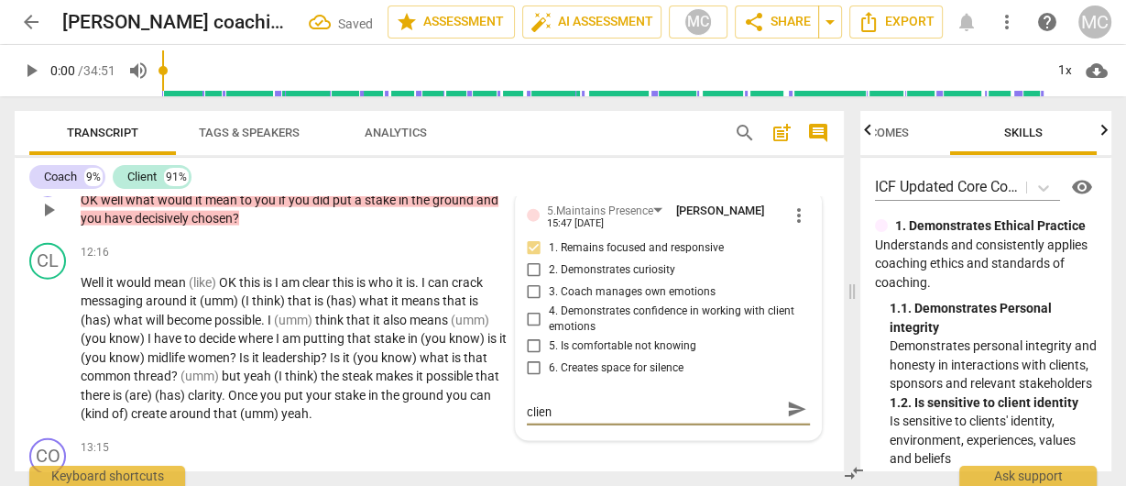
type textarea "This seems like an obvious moment to invite the client"
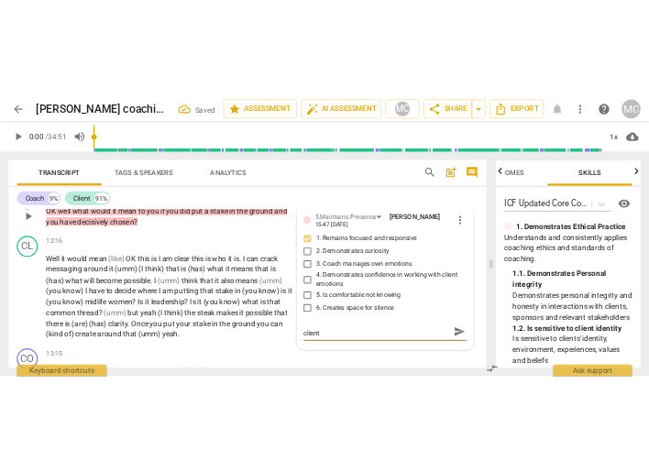
scroll to position [0, 0]
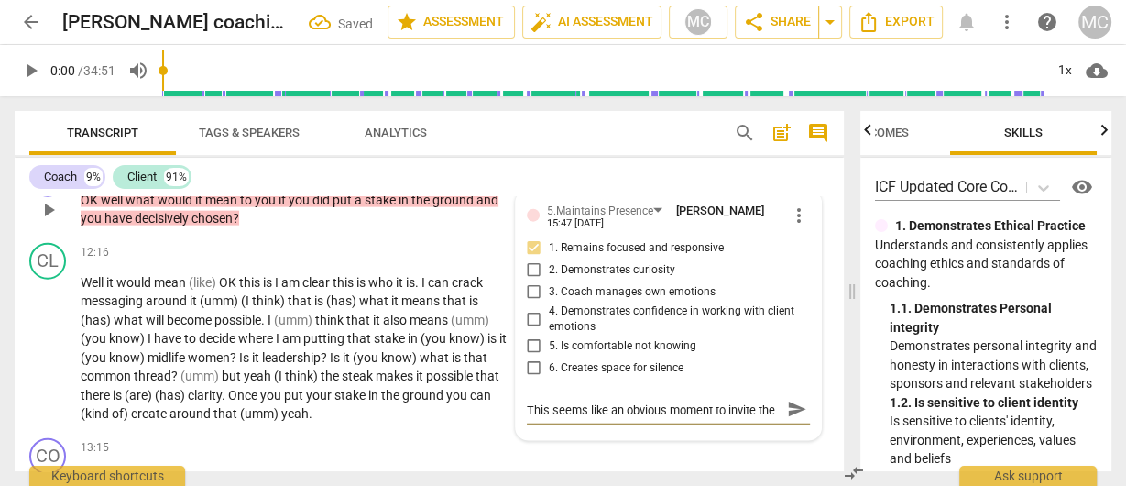
type textarea "This seems like an obvious moment to invite the client t"
type textarea "This seems like an obvious moment to invite the client to"
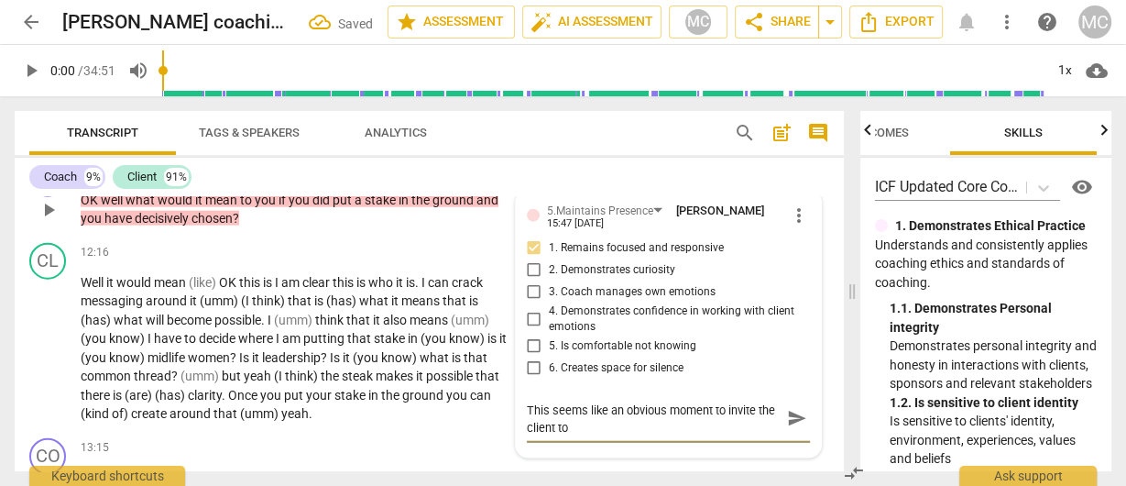
type textarea "This seems like an obvious moment to invite the client to"
type textarea "This seems like an obvious moment to invite the client to l"
type textarea "This seems like an obvious moment to invite the client to le"
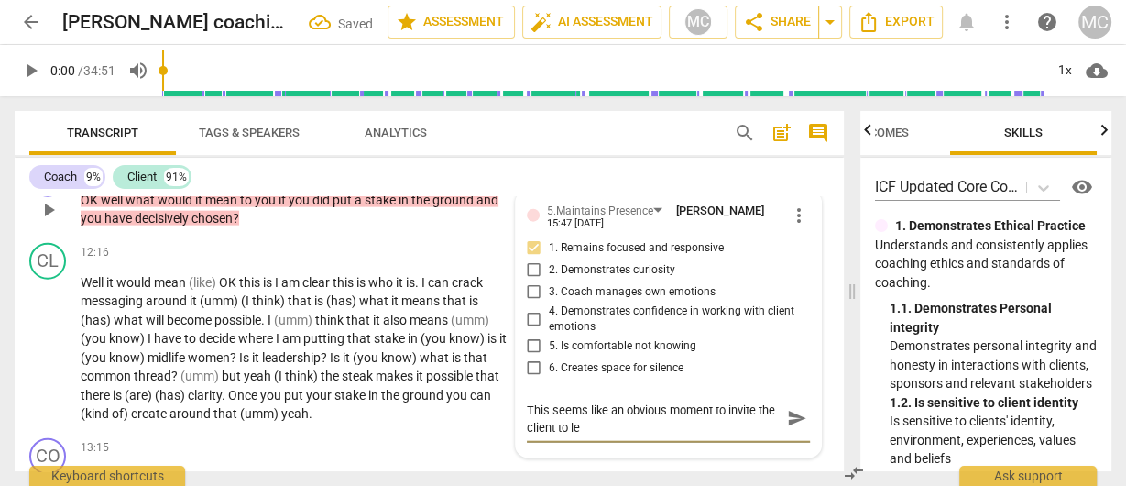
type textarea "This seems like an obvious moment to invite the client to [PERSON_NAME]"
type textarea "This seems like an obvious moment to invite the client to lead"
type textarea "This seems like an obvious moment to invite the client to lead,"
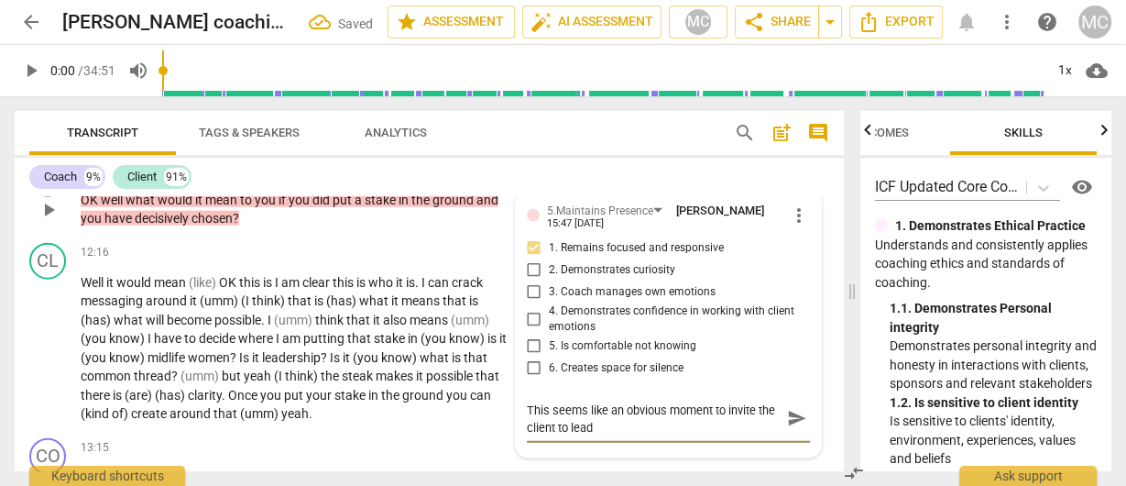
type textarea "This seems like an obvious moment to invite the client to lead,"
drag, startPoint x: 785, startPoint y: 415, endPoint x: 703, endPoint y: 361, distance: 98.6
click at [787, 415] on span "send" at bounding box center [797, 419] width 20 height 20
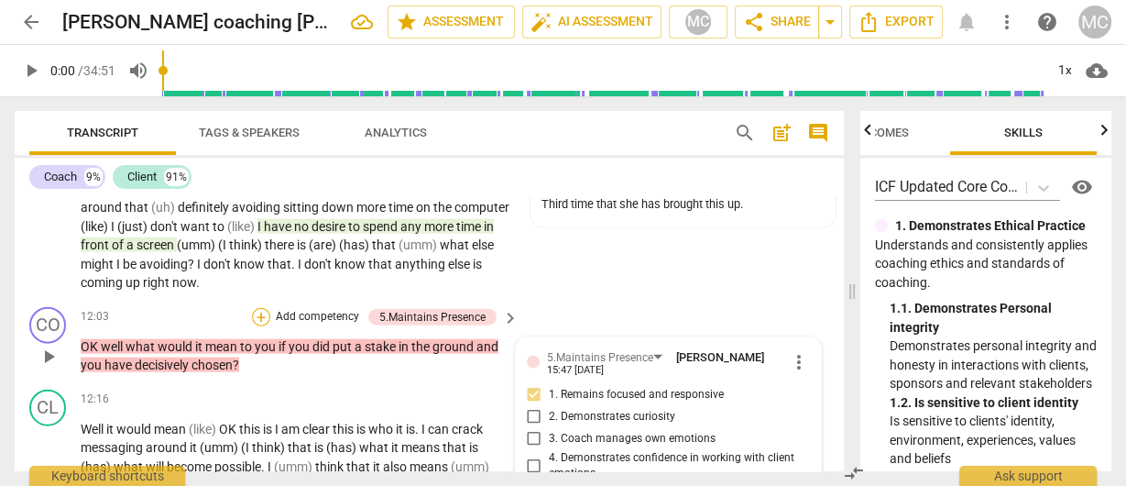
scroll to position [3553, 0]
